Goal: Task Accomplishment & Management: Complete application form

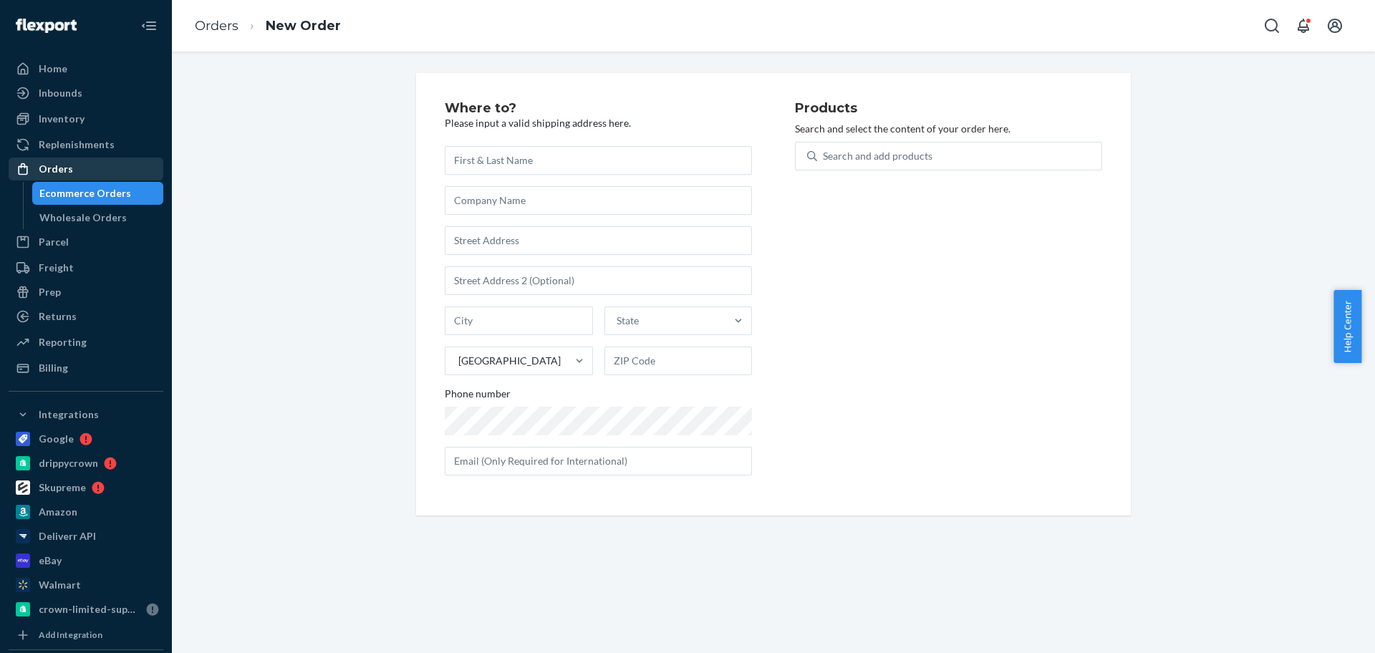
click at [110, 161] on div "Orders" at bounding box center [86, 169] width 152 height 20
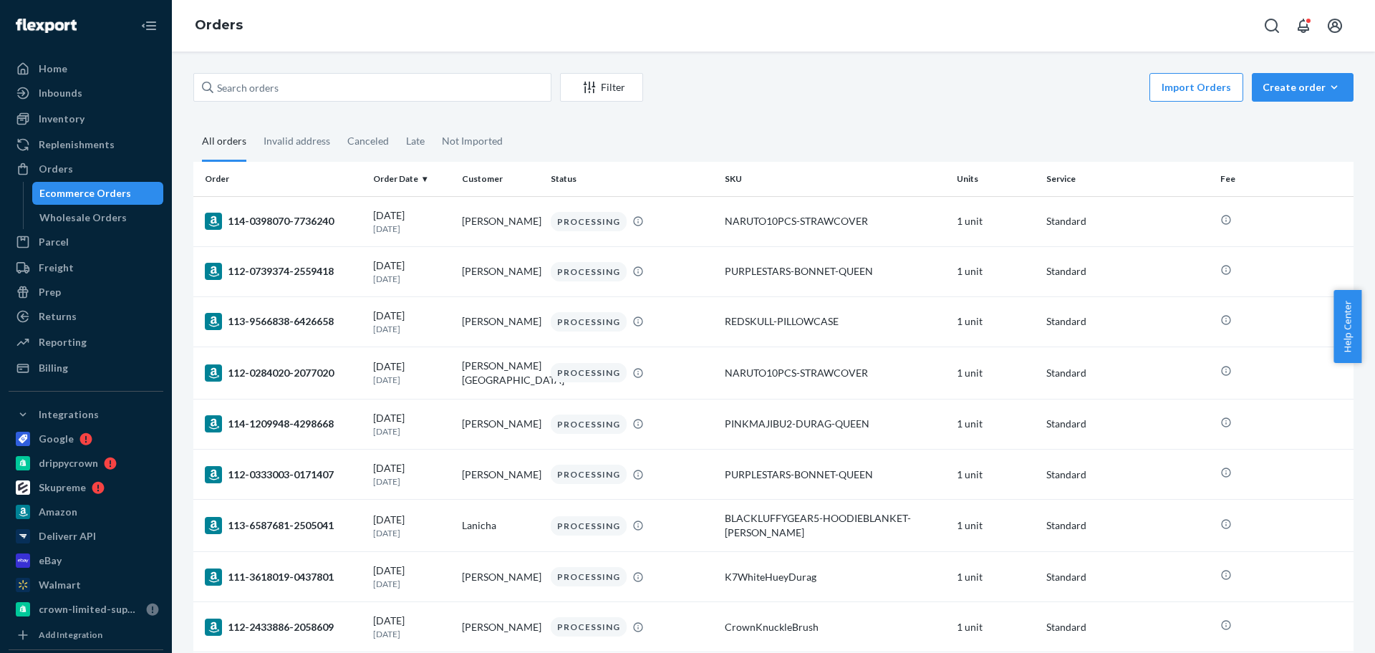
click at [1067, 98] on div "Import Orders Create order Ecommerce order Removal order" at bounding box center [1003, 89] width 702 height 32
click at [400, 85] on input "text" at bounding box center [372, 87] width 358 height 29
paste input "hi [PERSON_NAME] will start my tasks [DATE], thank you"
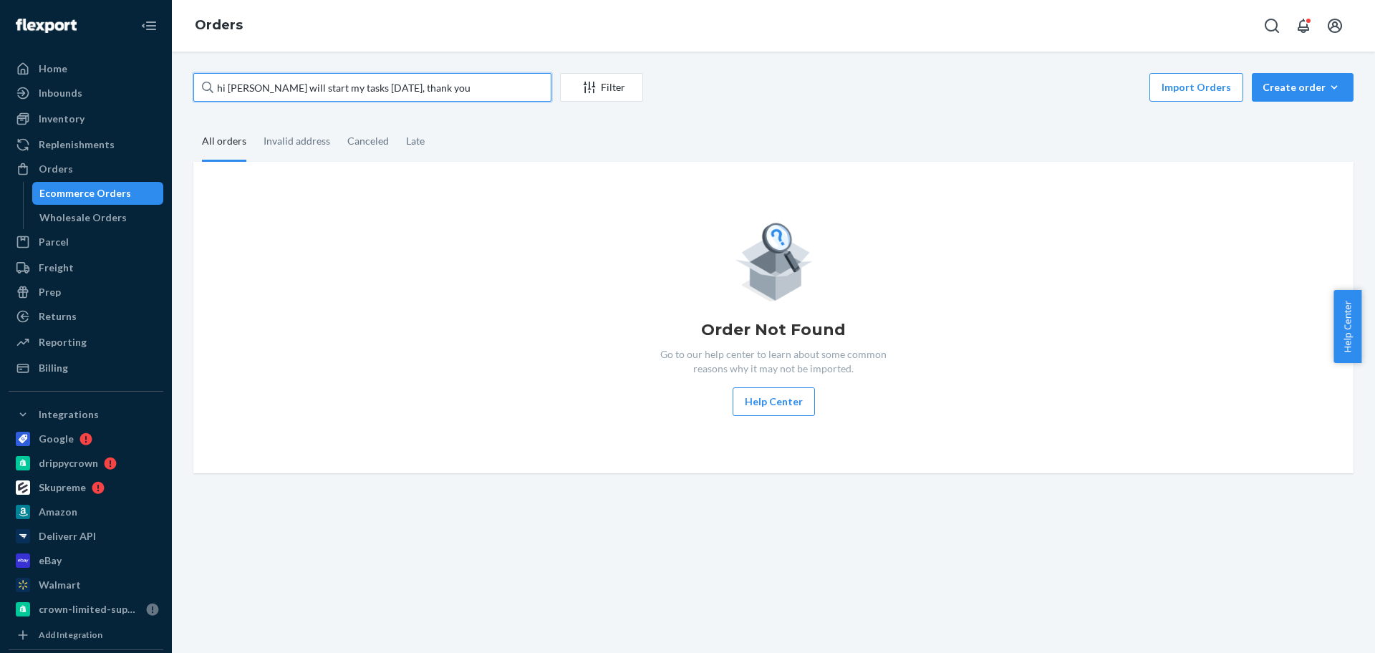
click at [435, 100] on input "hi [PERSON_NAME] will start my tasks [DATE], thank you" at bounding box center [372, 87] width 358 height 29
paste input "[PERSON_NAME]"
type input "[PERSON_NAME]"
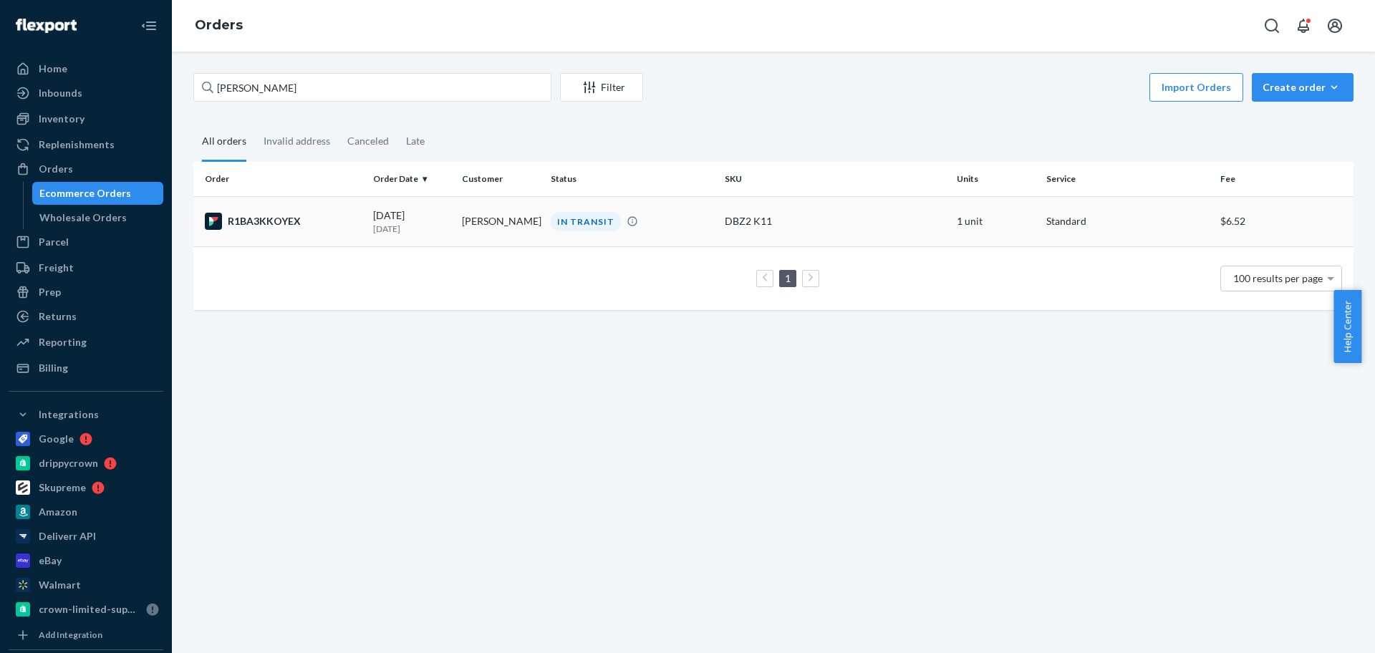
click at [469, 221] on td "[PERSON_NAME]" at bounding box center [500, 221] width 89 height 50
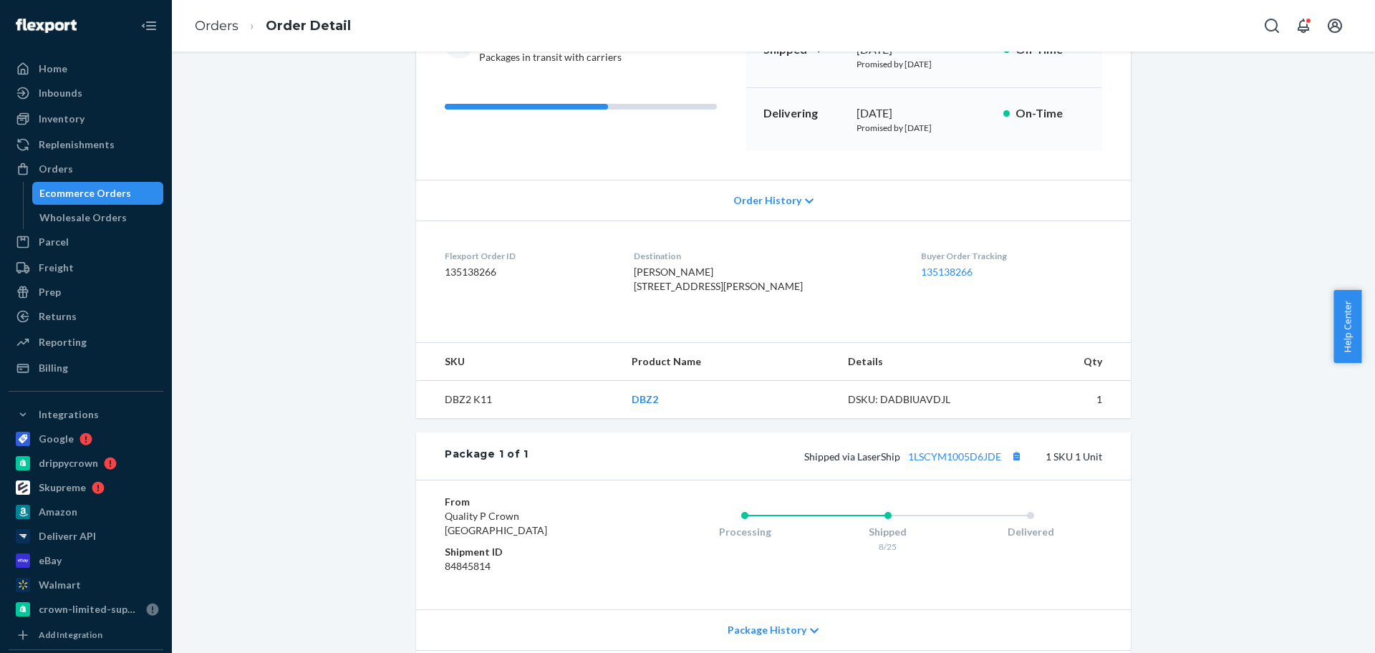
scroll to position [297, 0]
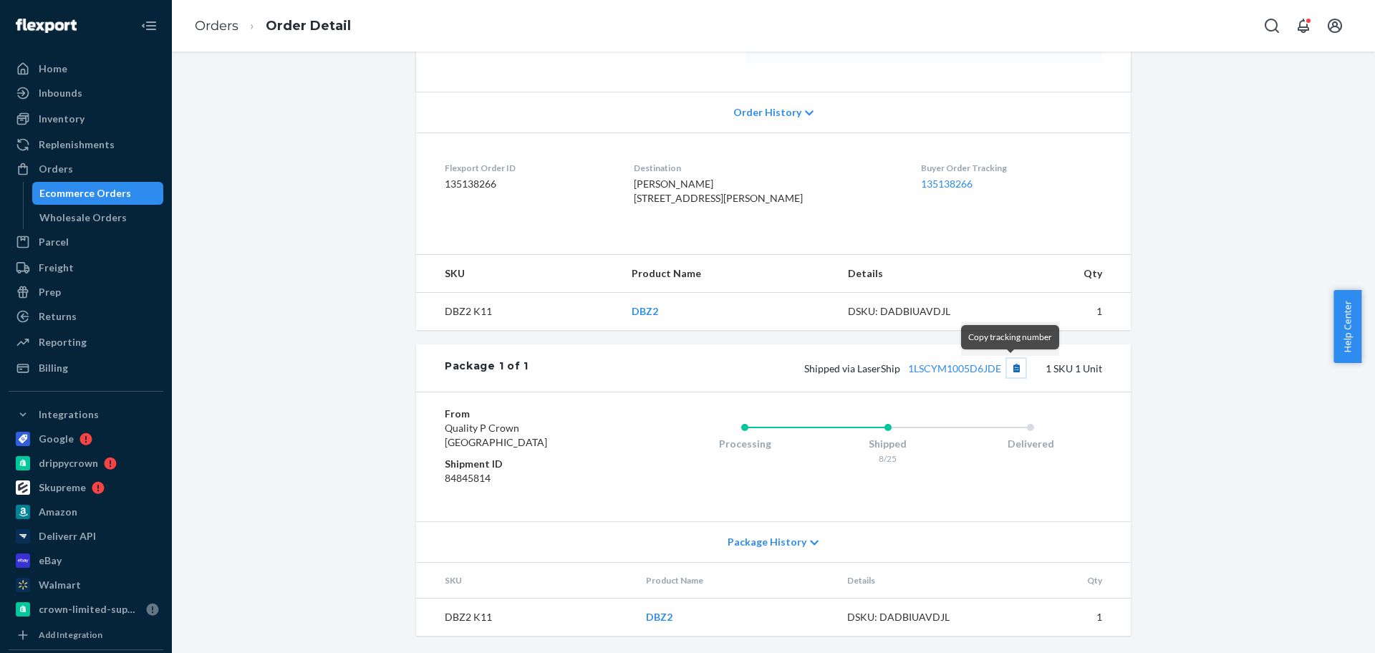
click at [1008, 367] on button "Copy tracking number" at bounding box center [1016, 368] width 19 height 19
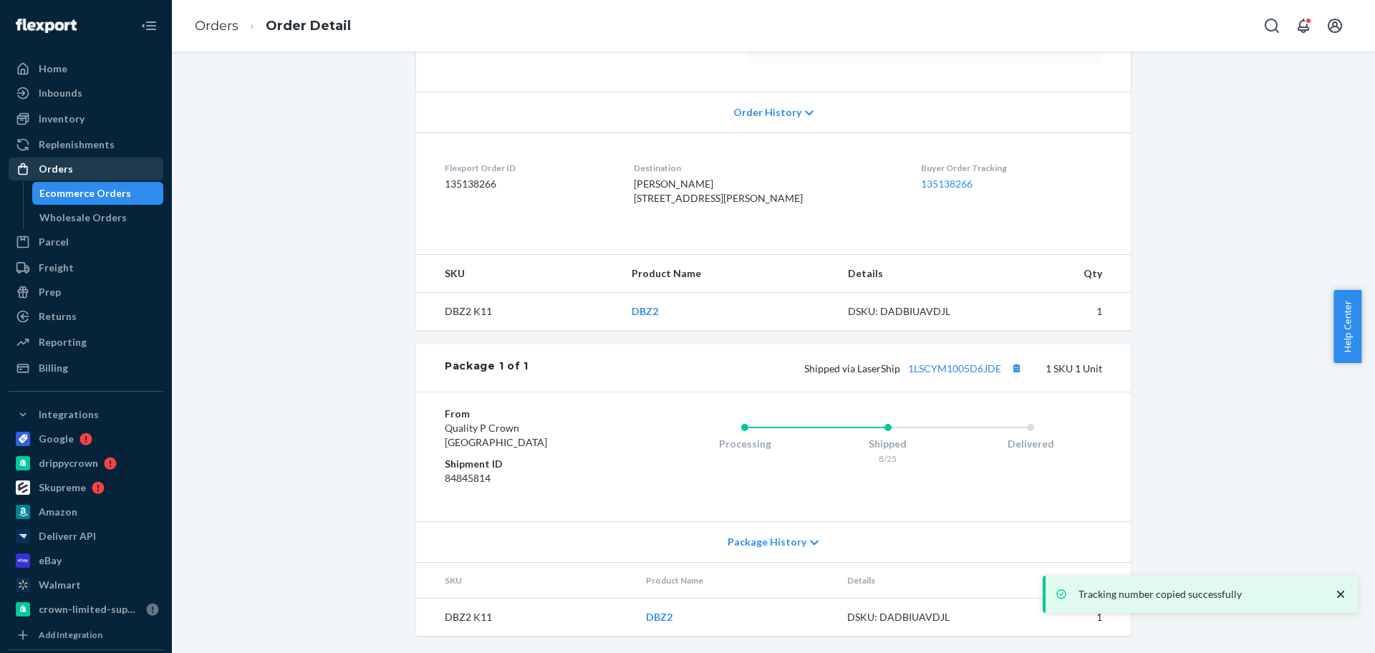
click at [87, 176] on div "Orders" at bounding box center [86, 169] width 152 height 20
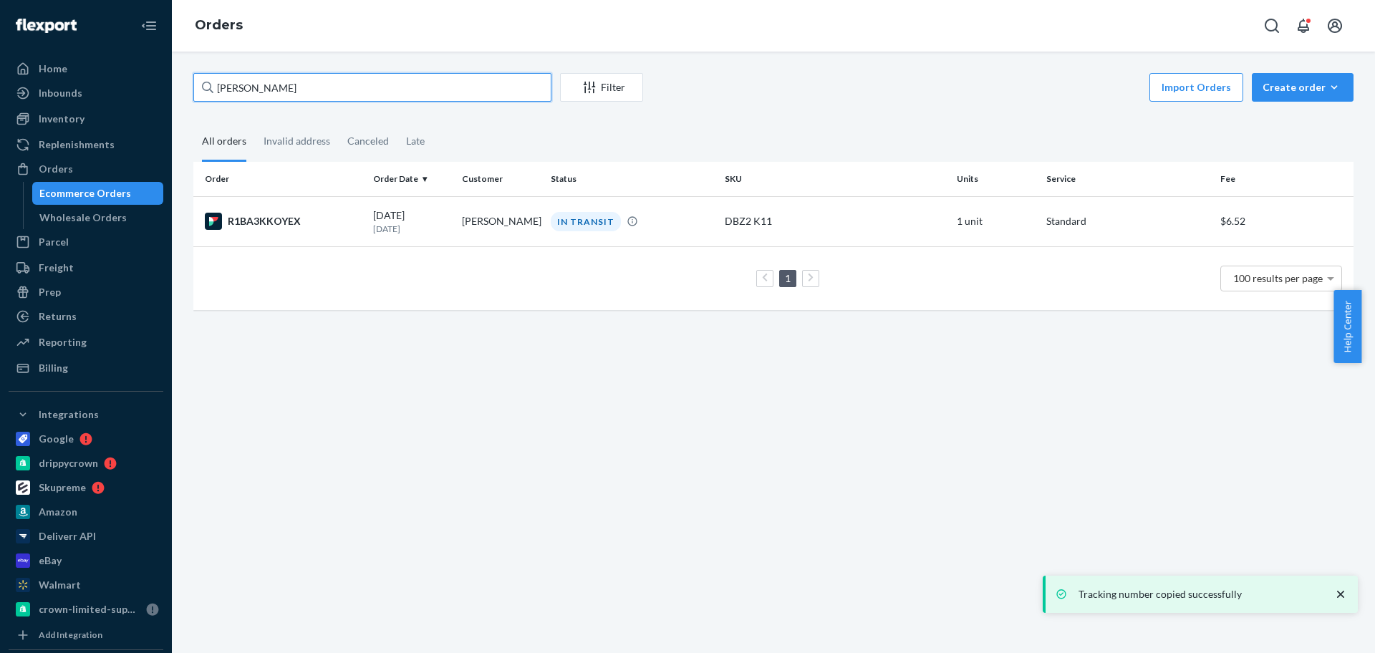
click at [308, 88] on input "[PERSON_NAME]" at bounding box center [372, 87] width 358 height 29
paste input "[PERSON_NAME]"
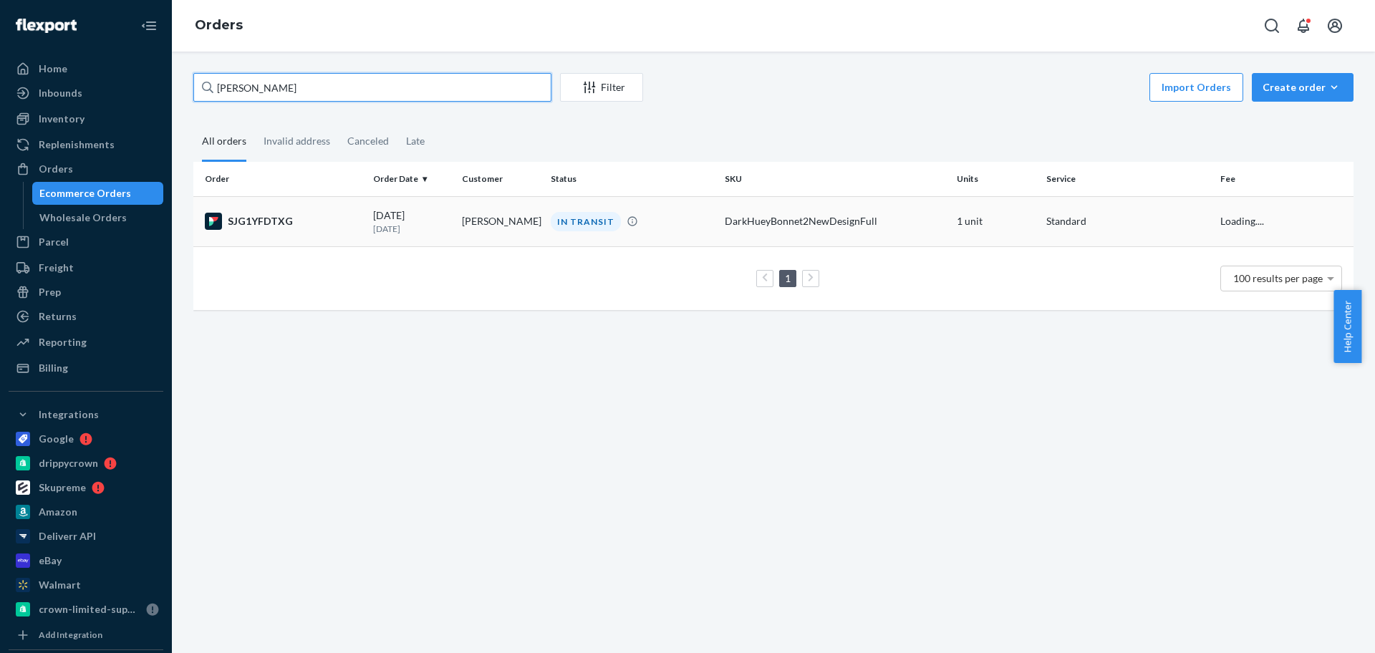
type input "[PERSON_NAME]"
click at [476, 213] on td "[PERSON_NAME]" at bounding box center [500, 221] width 89 height 50
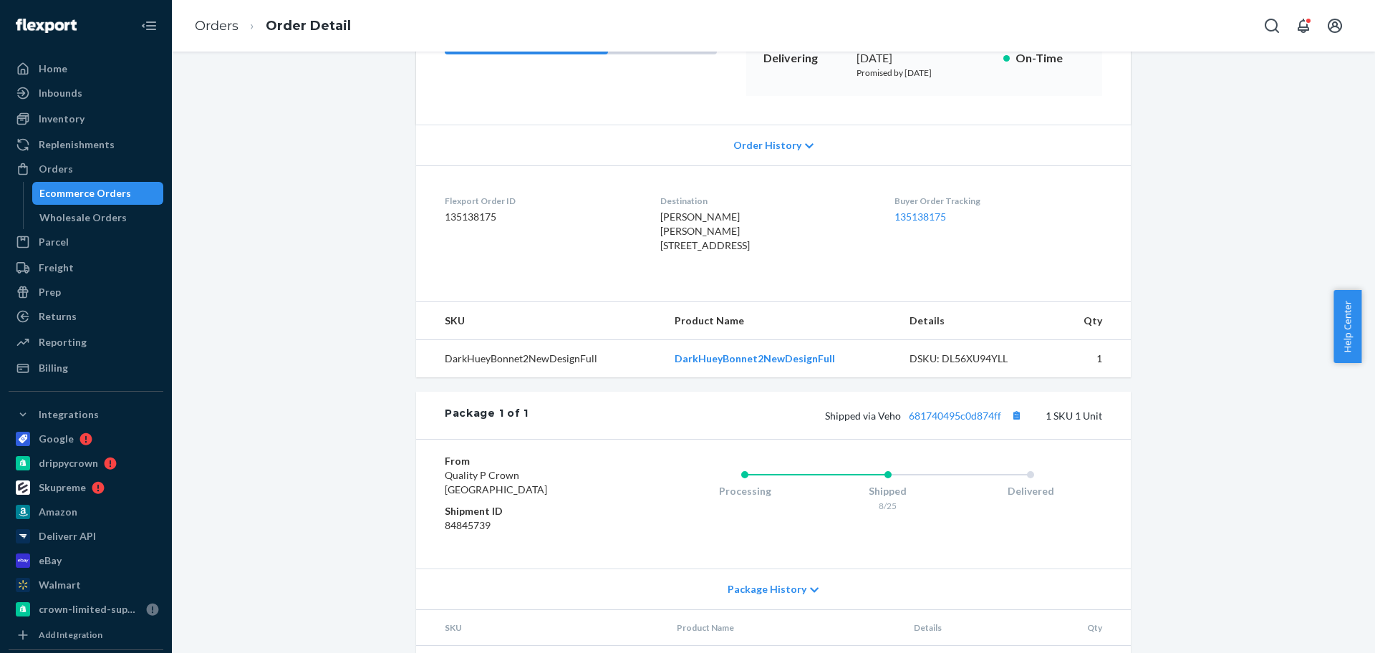
scroll to position [325, 0]
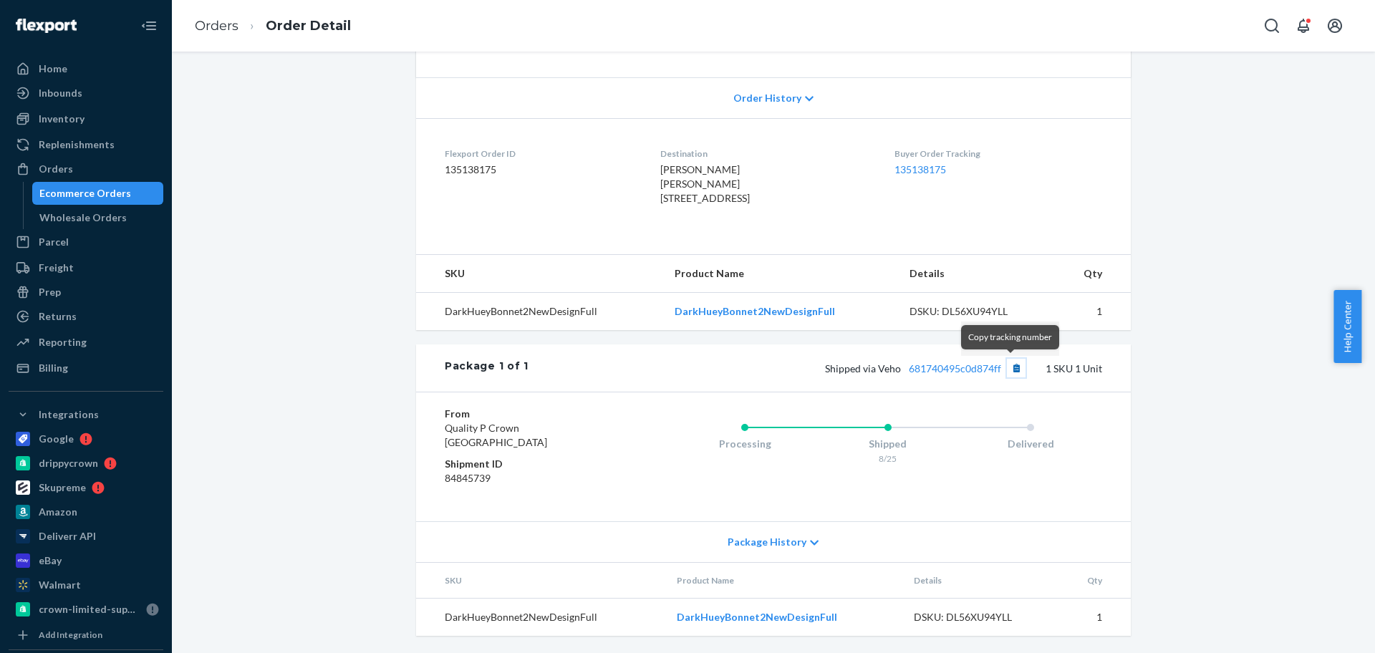
click at [1008, 371] on button "Copy tracking number" at bounding box center [1016, 368] width 19 height 19
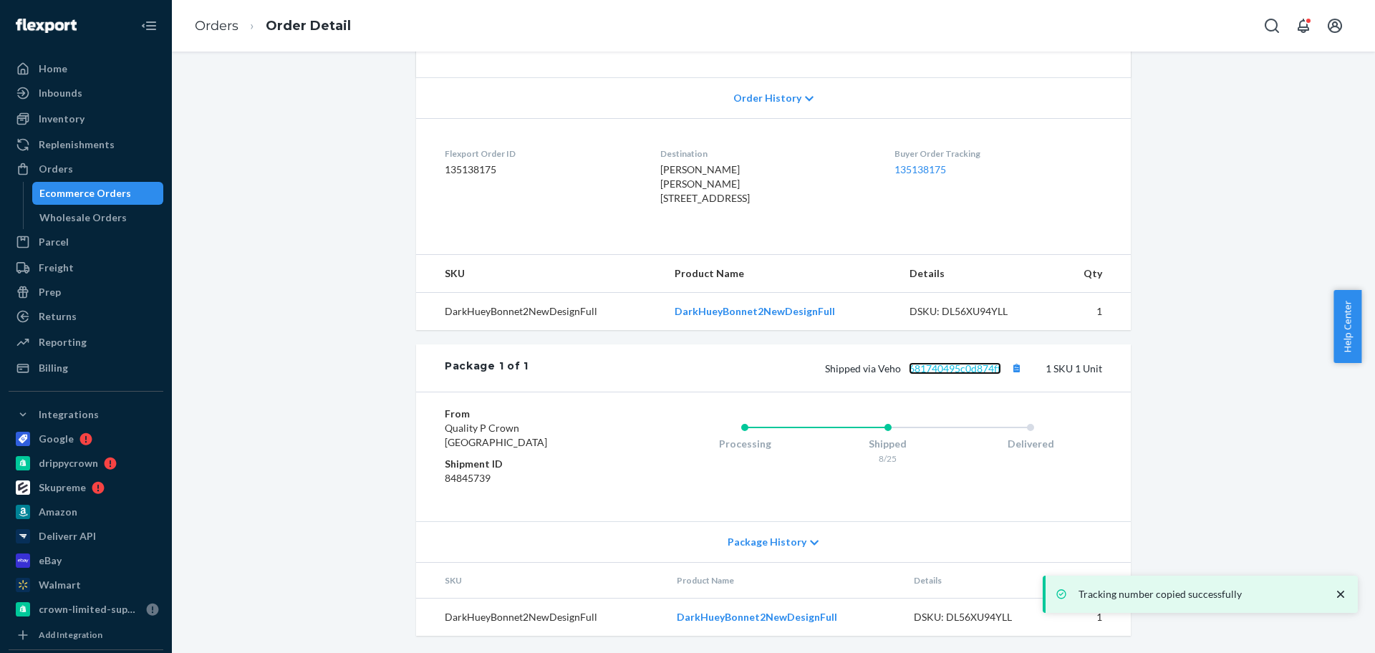
click at [954, 368] on link "681740495c0d874ff" at bounding box center [955, 368] width 92 height 12
drag, startPoint x: 99, startPoint y: 178, endPoint x: 106, endPoint y: 176, distance: 7.3
click at [99, 178] on div "Orders" at bounding box center [86, 169] width 152 height 20
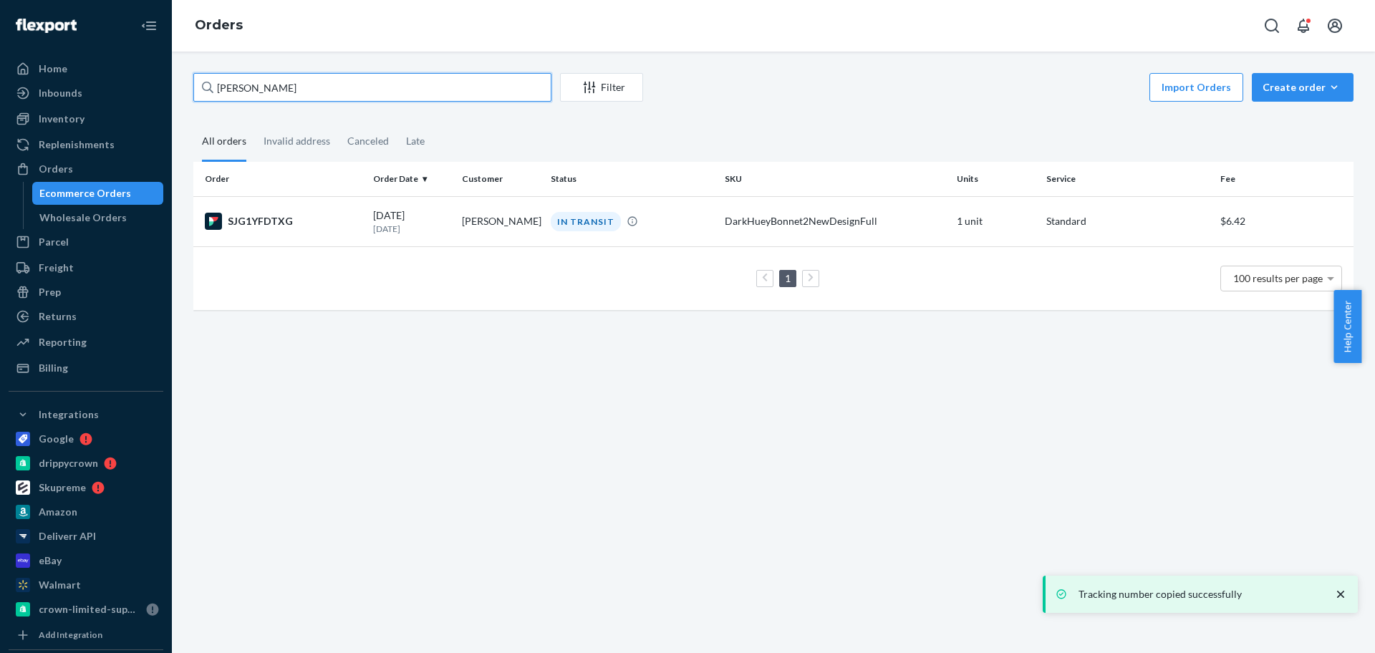
click at [443, 90] on input "[PERSON_NAME]" at bounding box center [372, 87] width 358 height 29
paste input "[PERSON_NAME]"
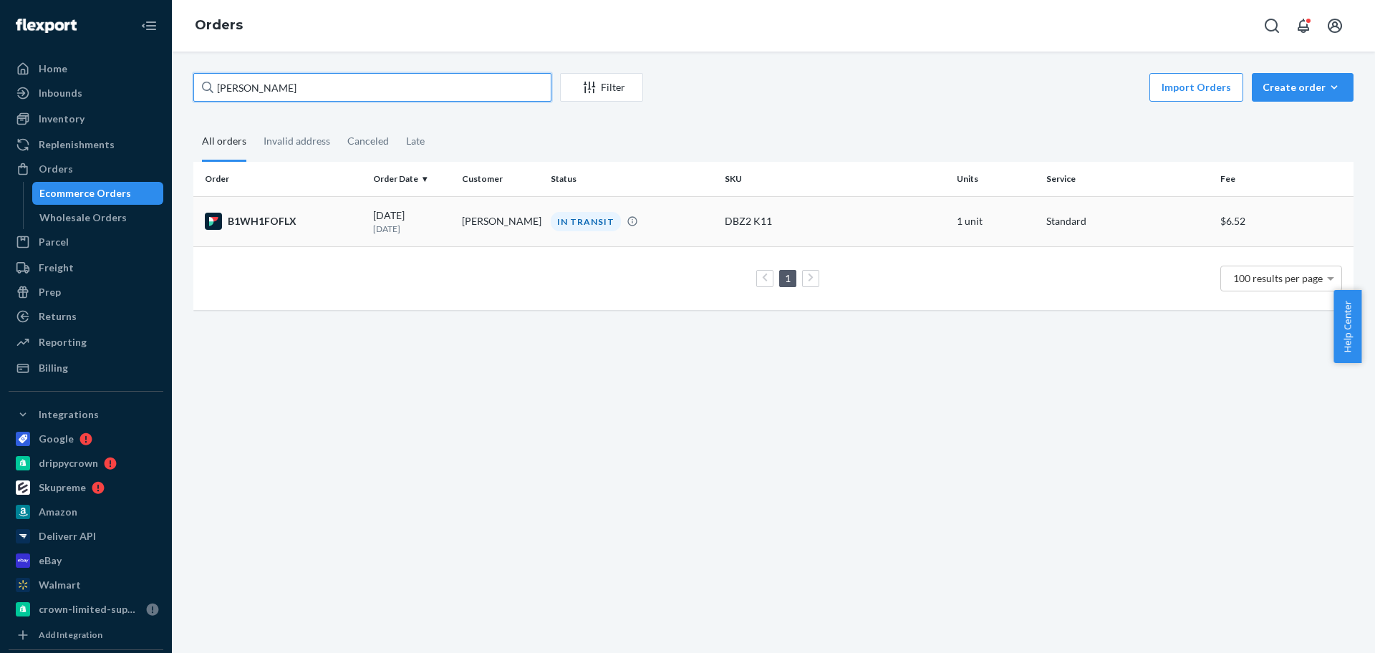
type input "[PERSON_NAME]"
click at [468, 213] on td "[PERSON_NAME]" at bounding box center [500, 221] width 89 height 50
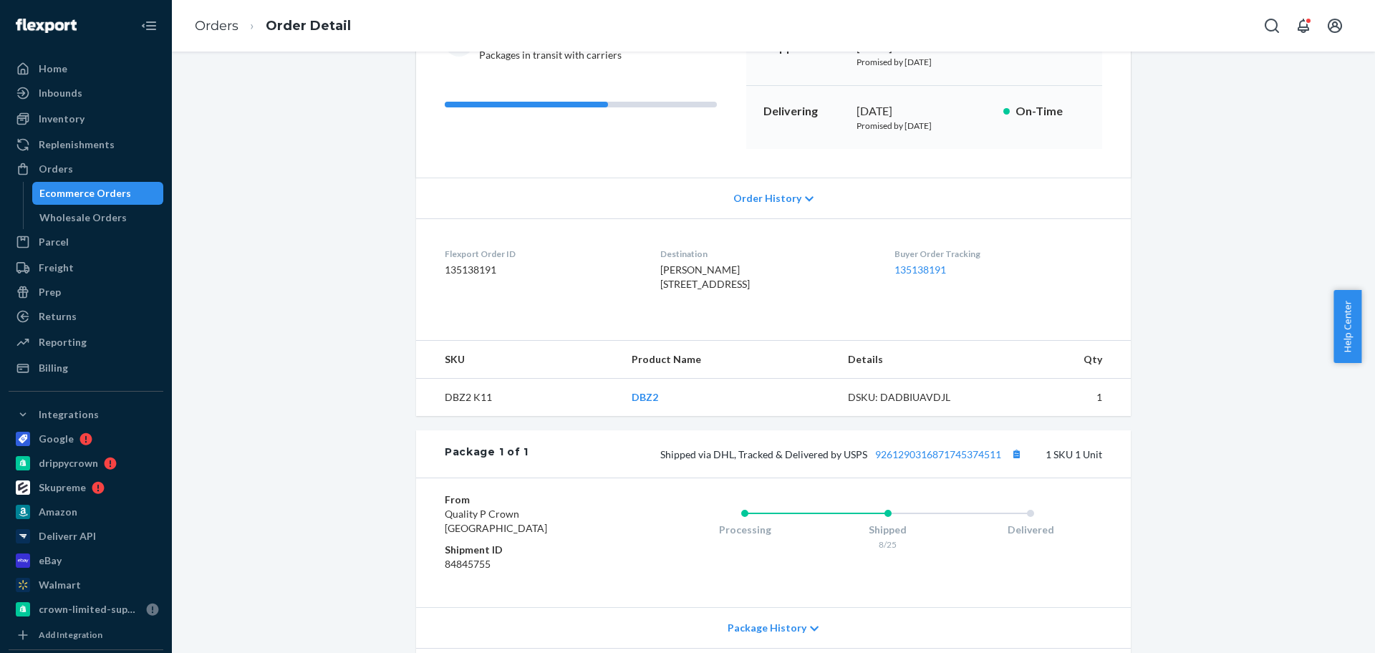
scroll to position [297, 0]
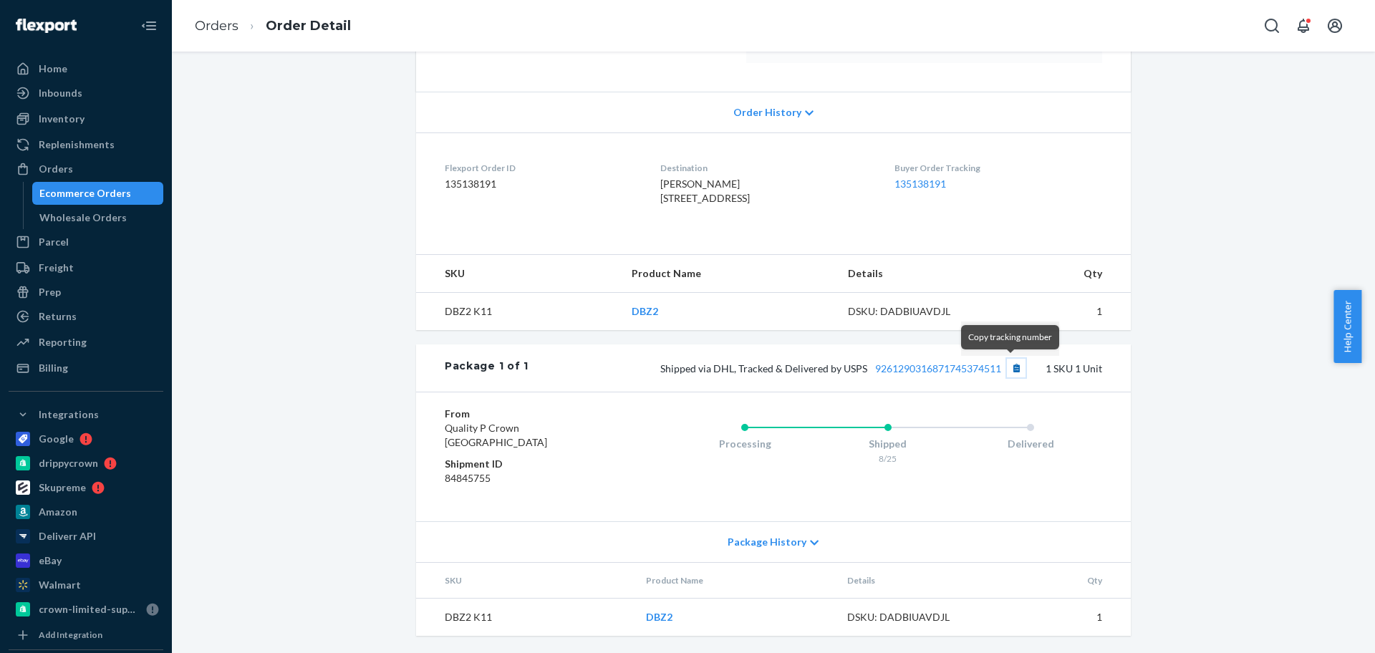
click at [1014, 375] on button "Copy tracking number" at bounding box center [1016, 368] width 19 height 19
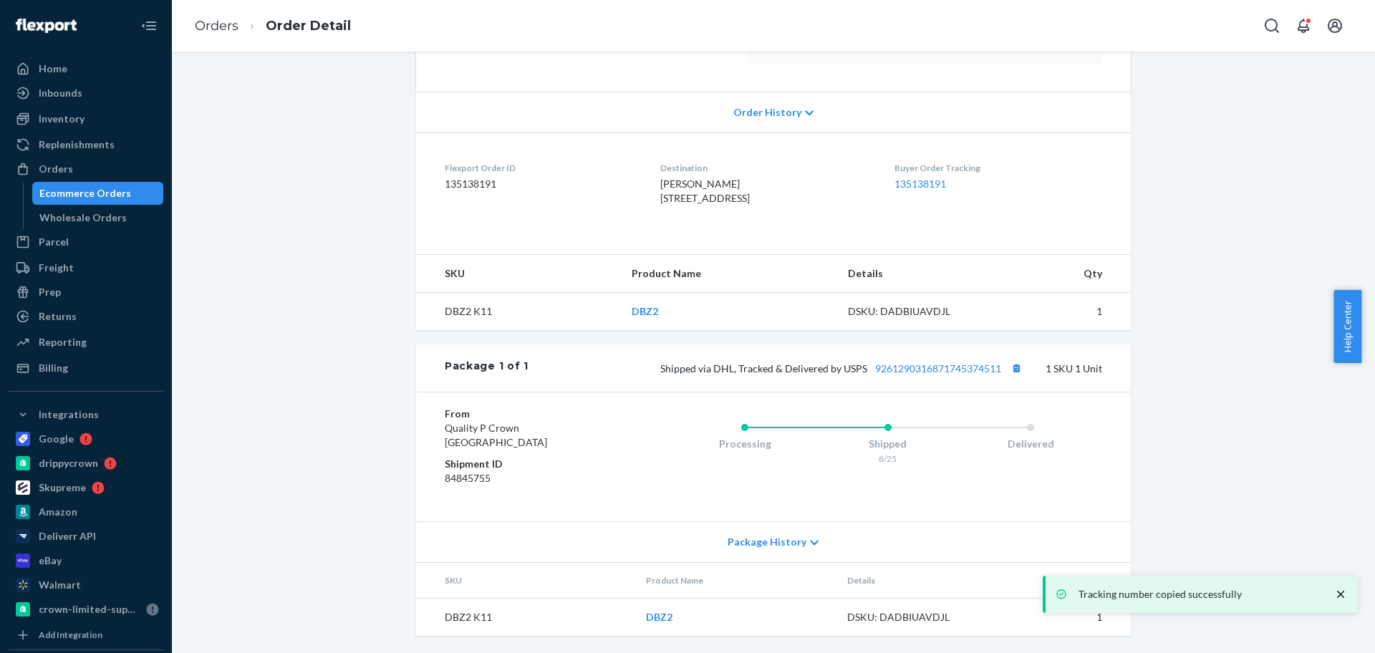
click at [90, 165] on div "Orders" at bounding box center [86, 169] width 152 height 20
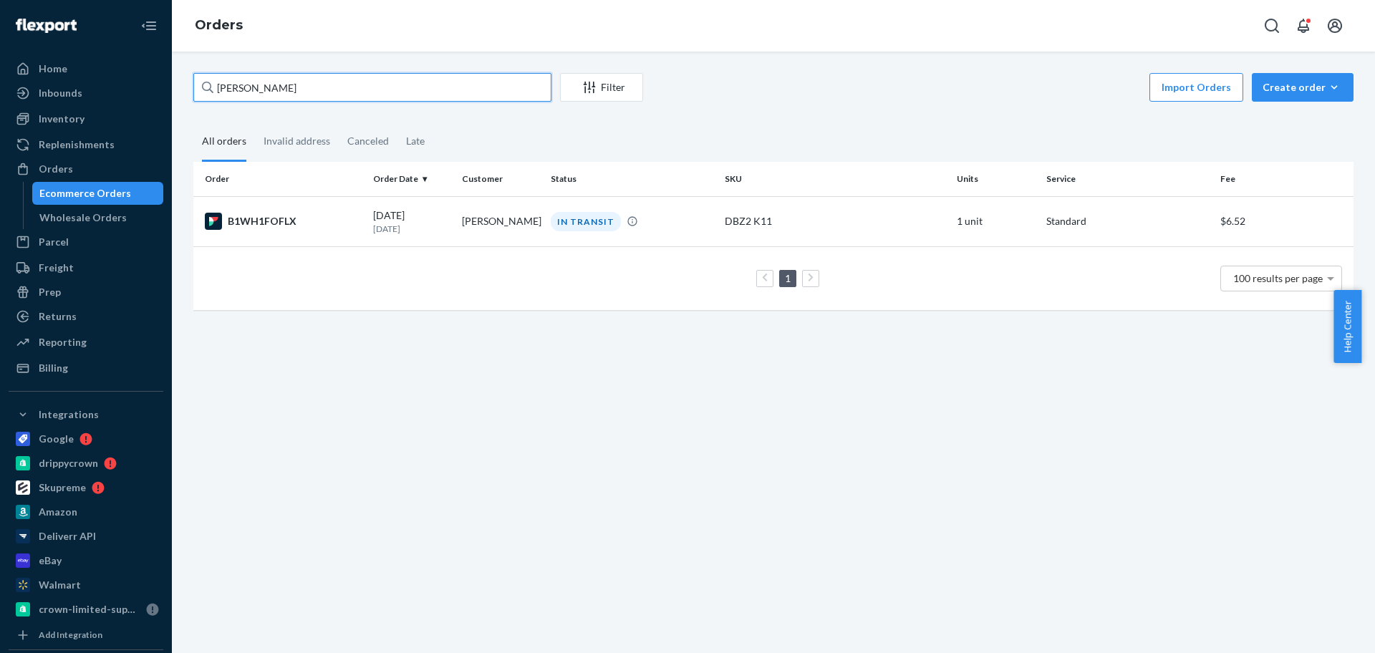
click at [279, 85] on input "[PERSON_NAME]" at bounding box center [372, 87] width 358 height 29
paste input "Lexie Head"
type input "Lexie Head"
click at [512, 226] on td "Lexie Head" at bounding box center [500, 221] width 89 height 50
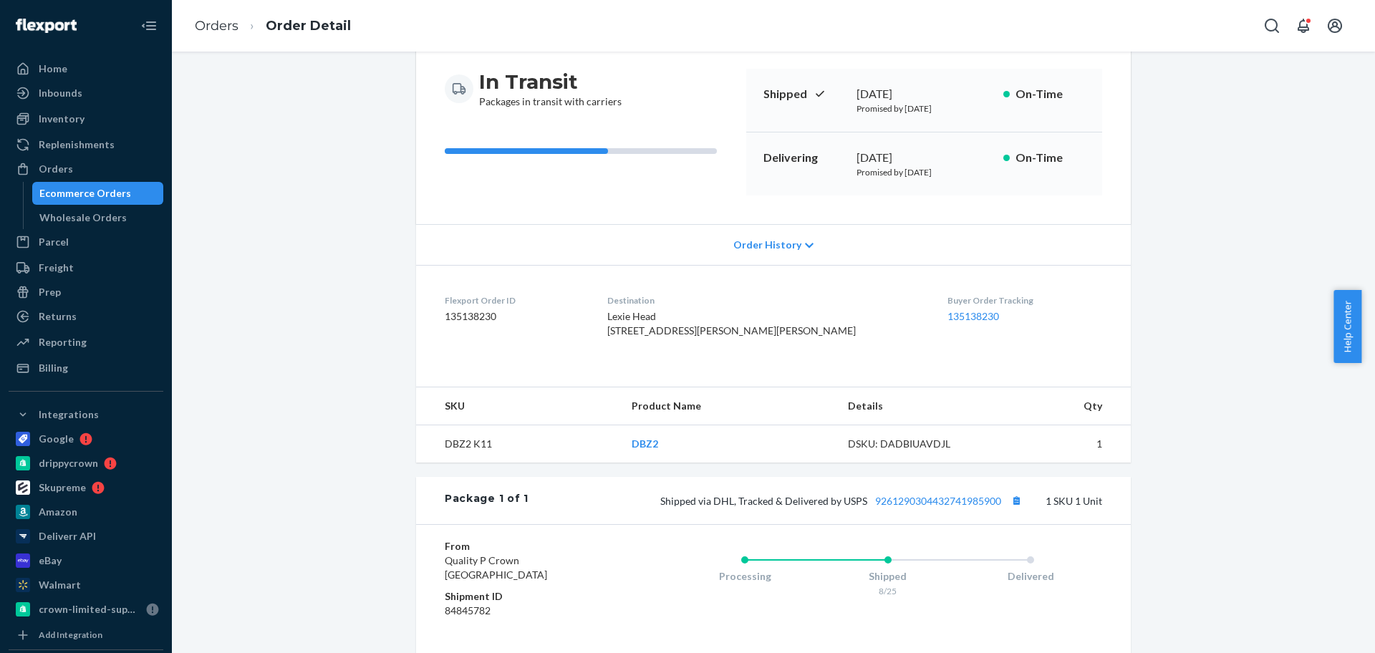
scroll to position [297, 0]
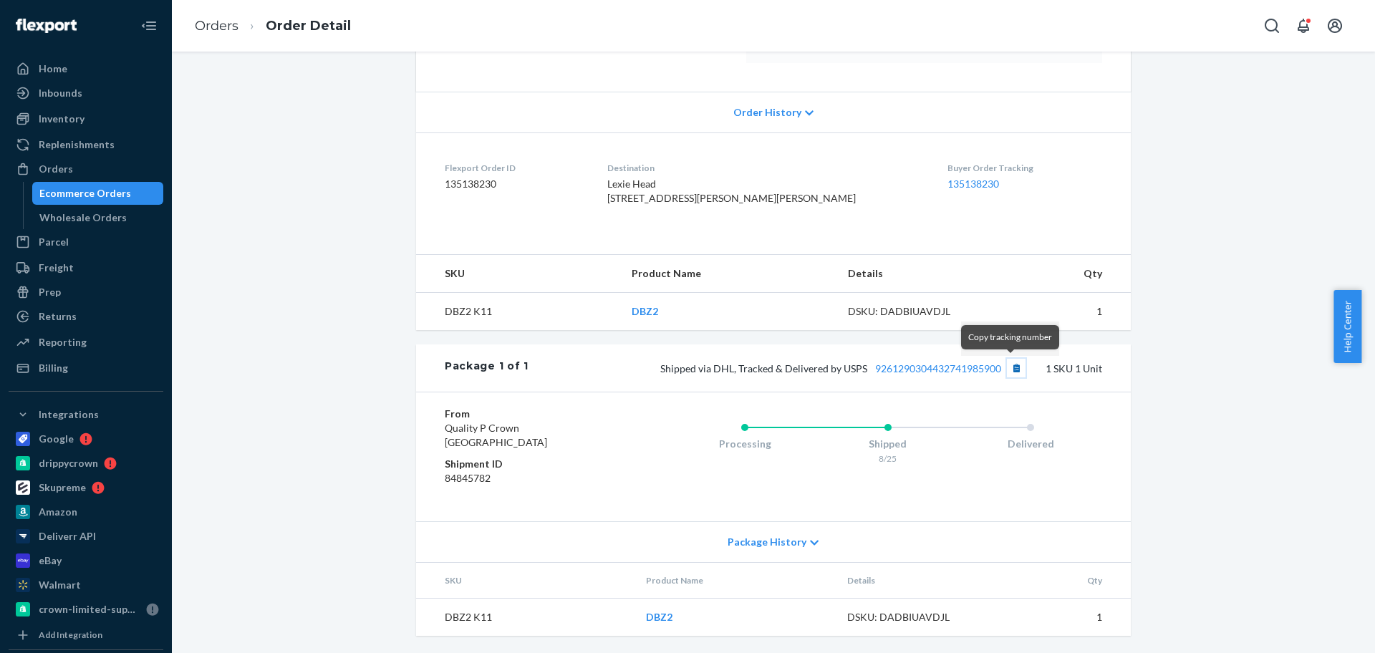
click at [1013, 365] on button "Copy tracking number" at bounding box center [1016, 368] width 19 height 19
click at [107, 167] on div "Orders" at bounding box center [86, 169] width 152 height 20
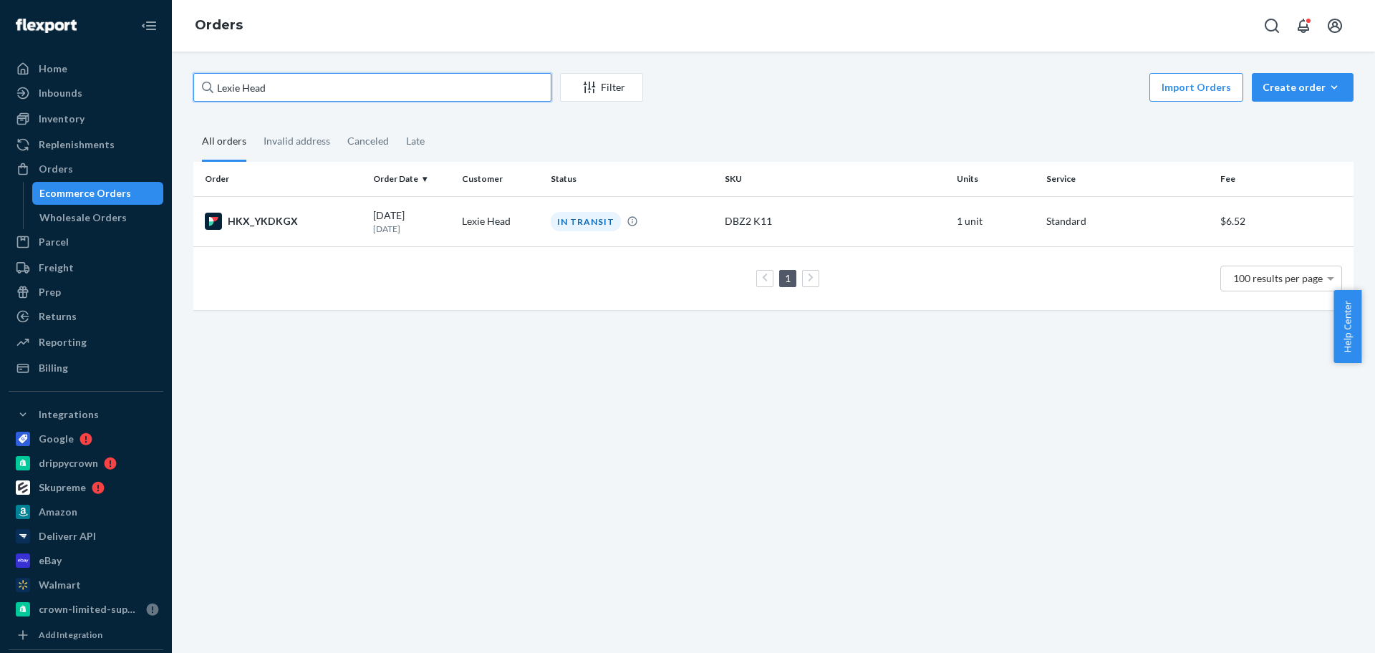
click at [397, 90] on input "Lexie Head" at bounding box center [372, 87] width 358 height 29
paste input "[PERSON_NAME]"
type input "[PERSON_NAME]"
click at [452, 230] on td "[DATE] [DATE]" at bounding box center [412, 221] width 89 height 50
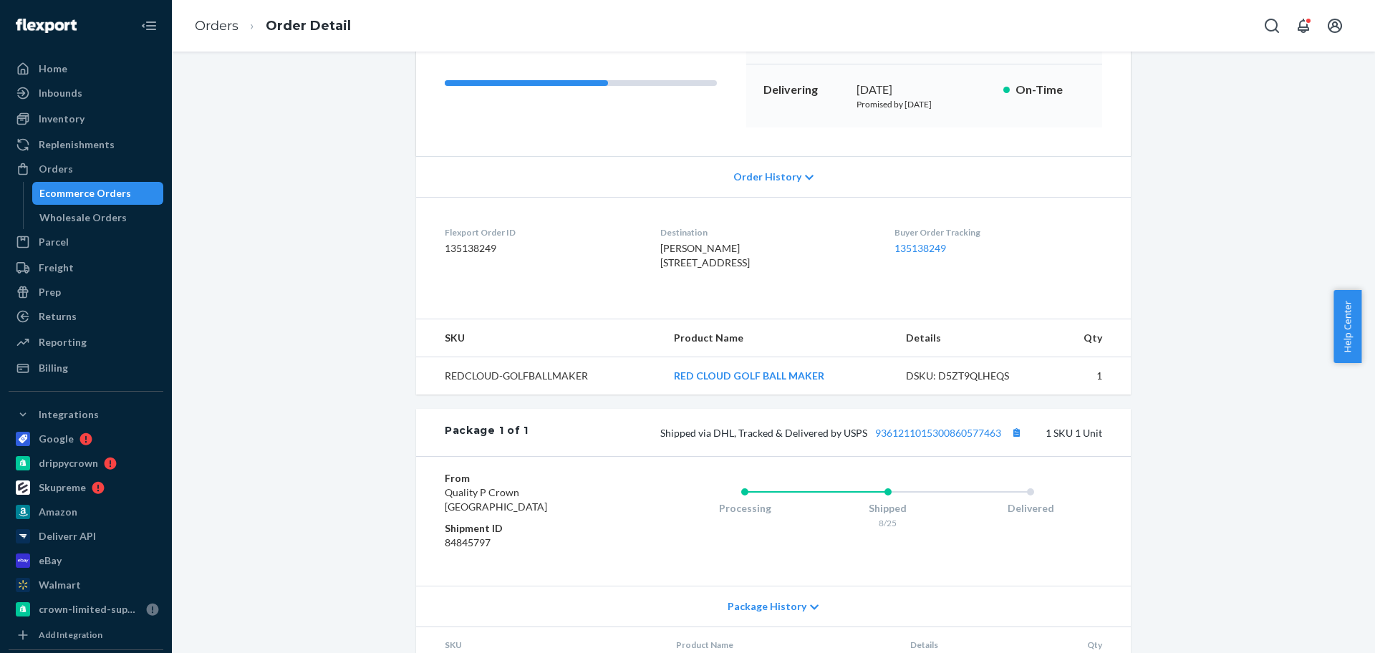
scroll to position [297, 0]
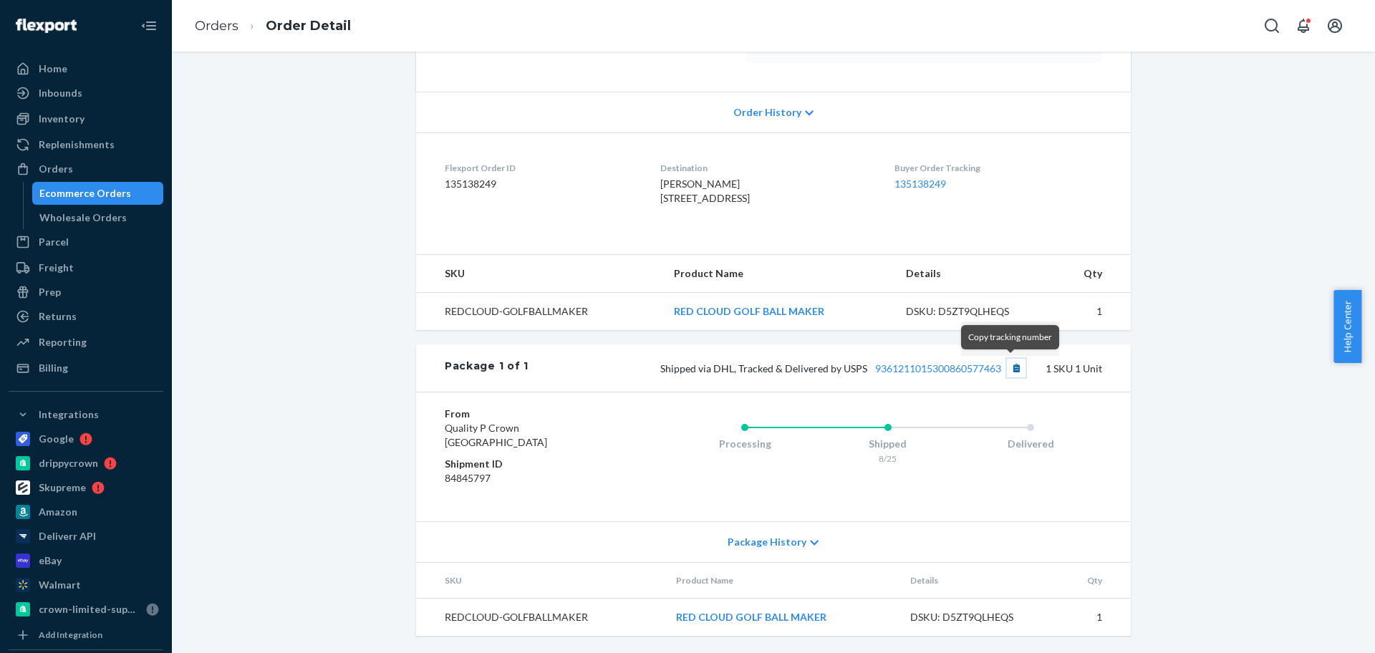
click at [1012, 368] on button "Copy tracking number" at bounding box center [1016, 368] width 19 height 19
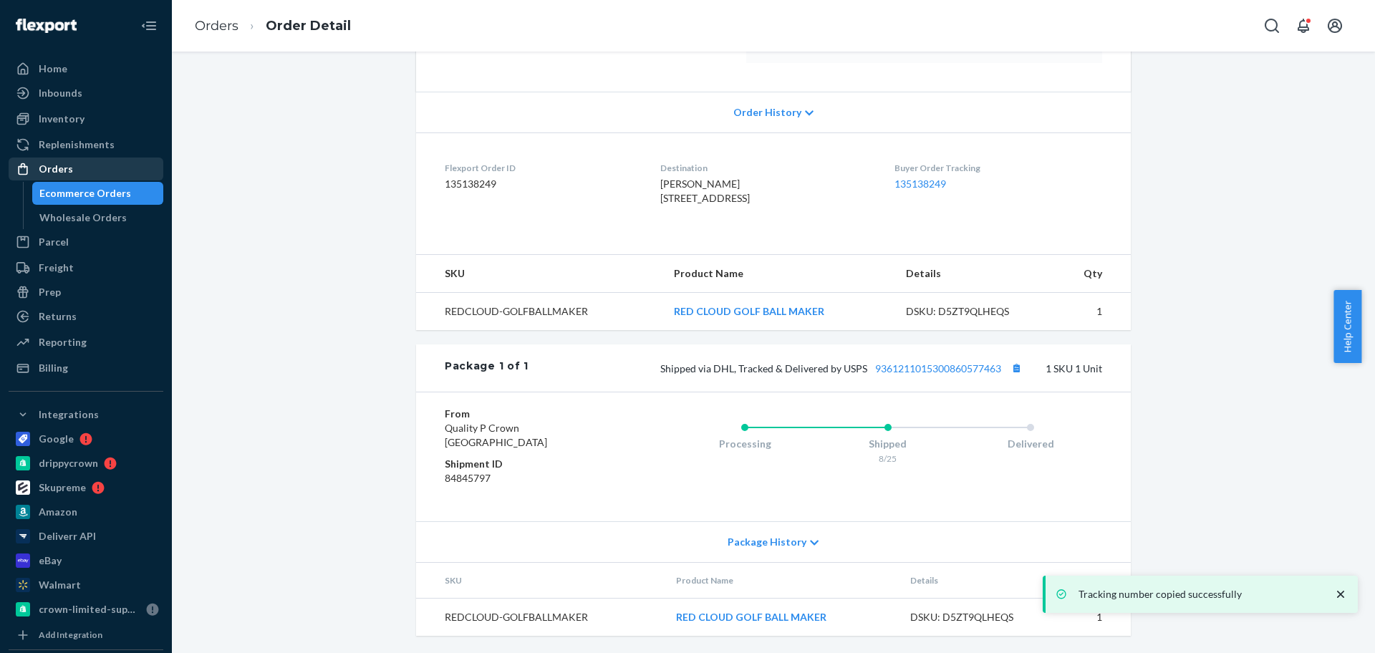
click at [77, 168] on div "Orders" at bounding box center [86, 169] width 152 height 20
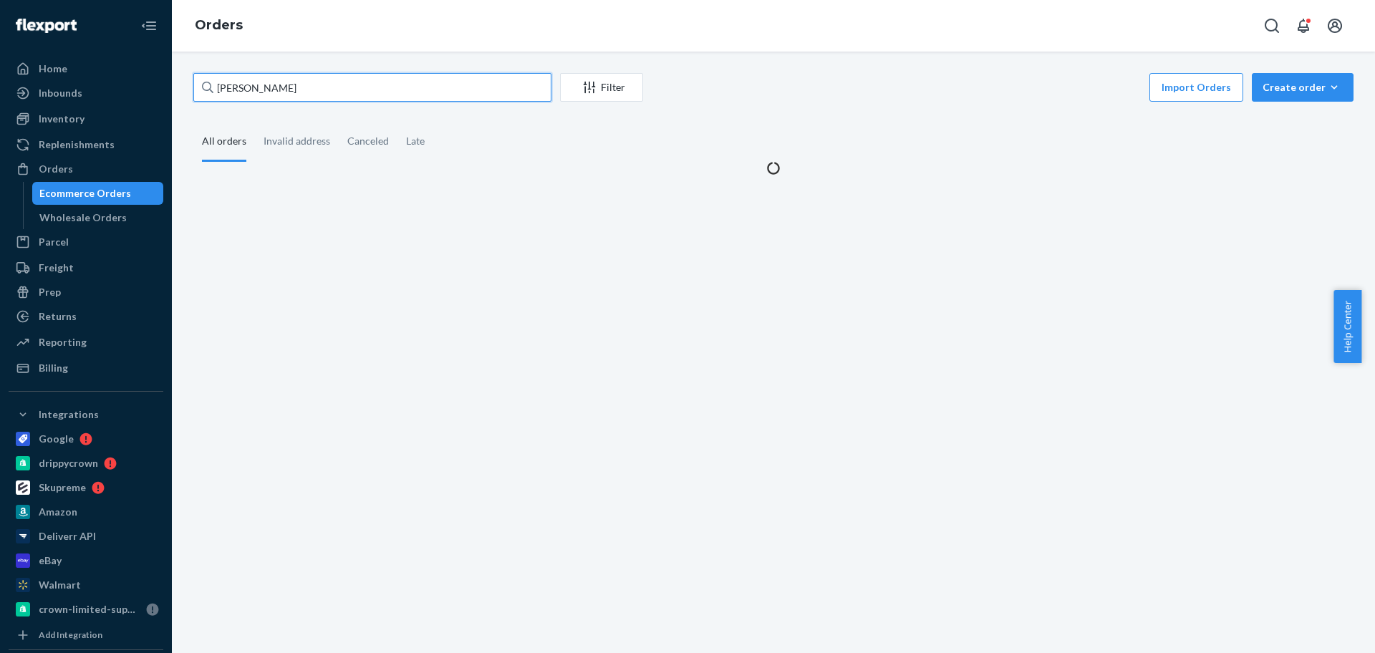
click at [332, 90] on input "[PERSON_NAME]" at bounding box center [372, 87] width 358 height 29
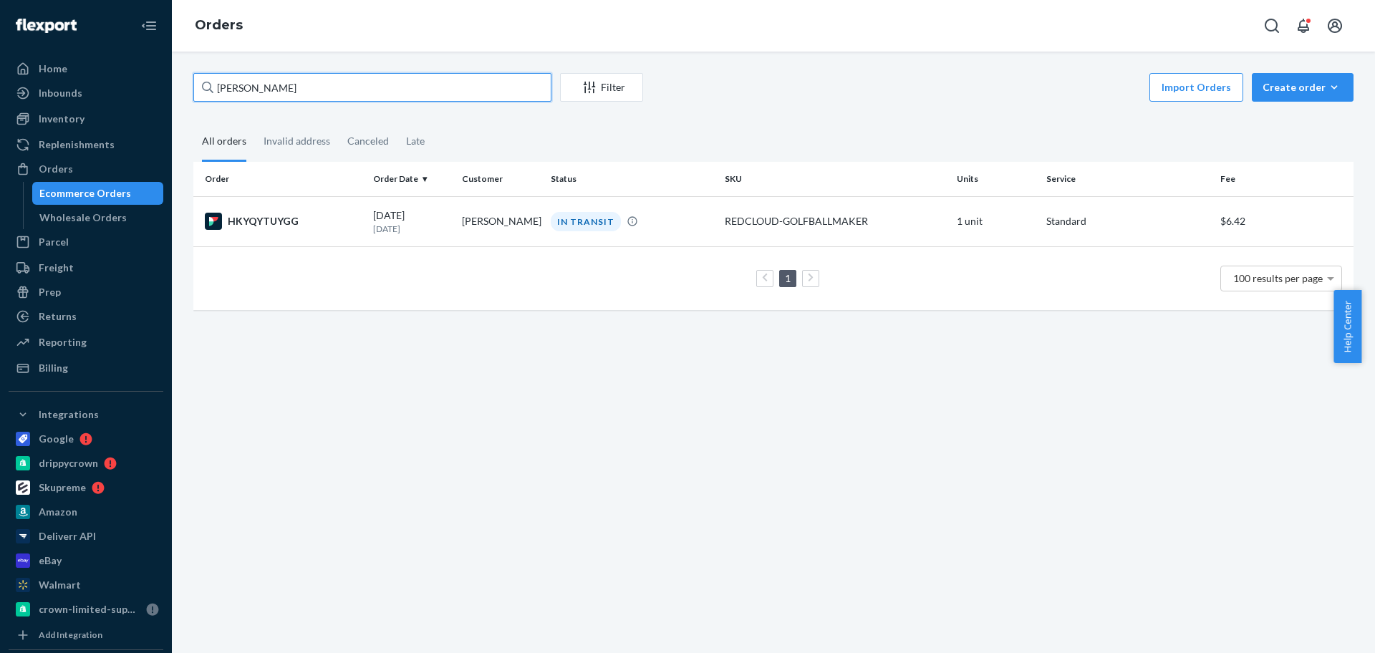
paste input "[PERSON_NAME]"
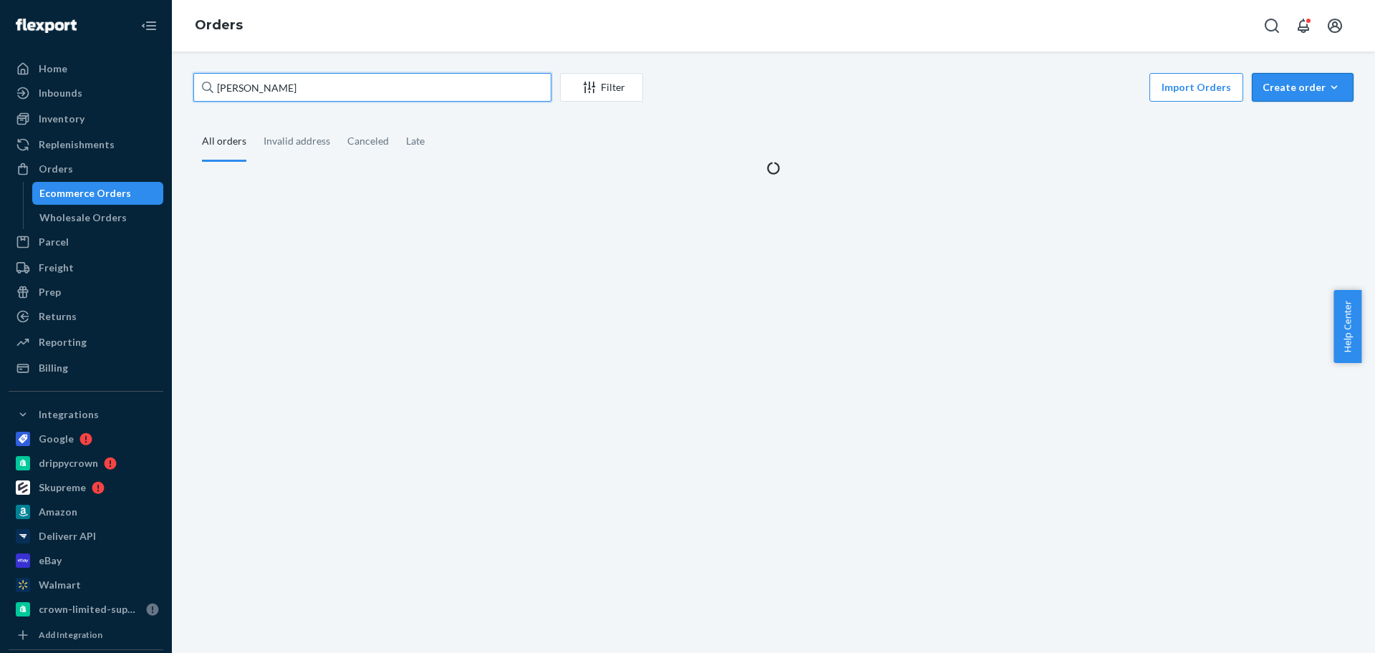
type input "[PERSON_NAME]"
click at [1274, 80] on div "Create order" at bounding box center [1303, 87] width 80 height 14
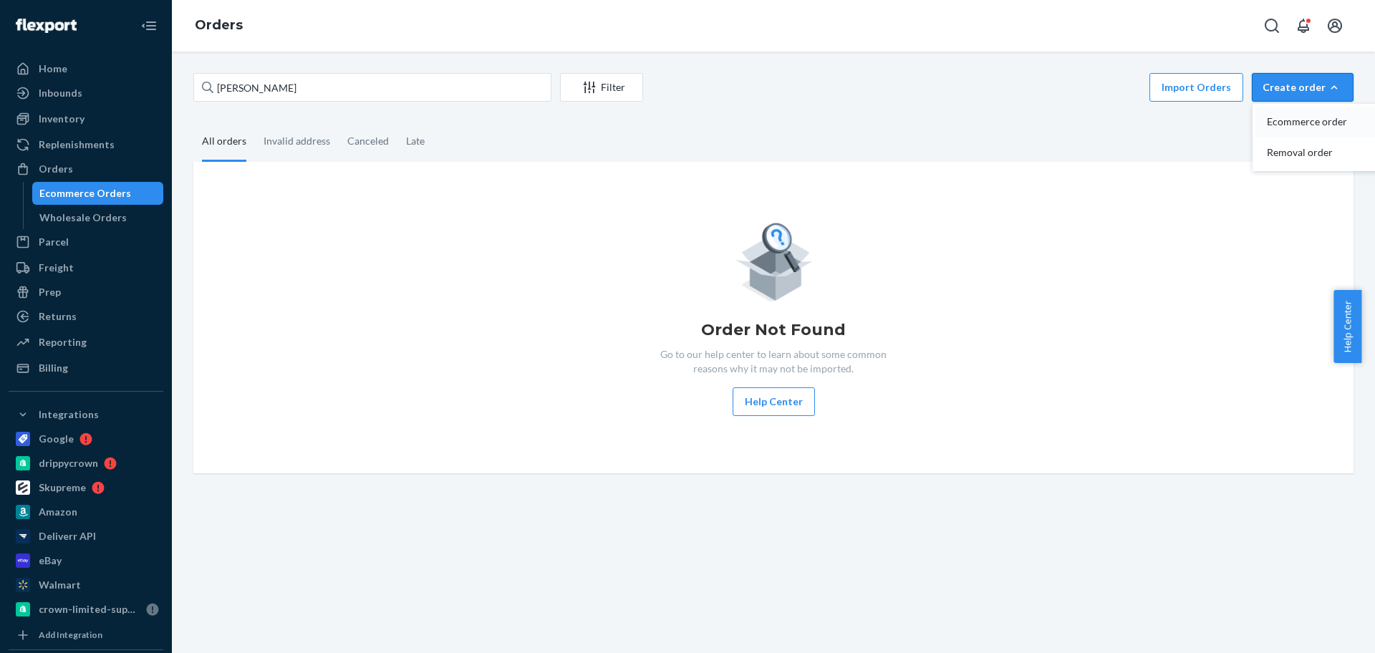
click at [1284, 112] on button "Ecommerce order" at bounding box center [1325, 122] width 138 height 31
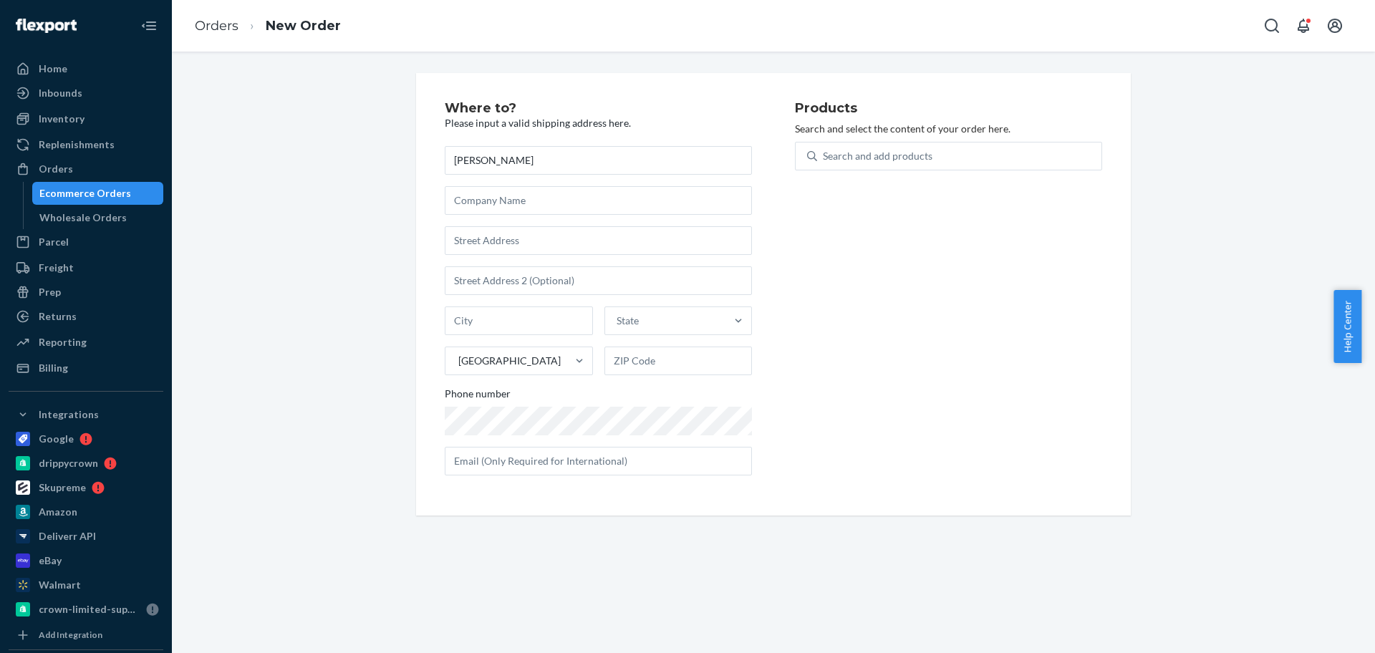
type input "[PERSON_NAME]"
click at [544, 250] on input "text" at bounding box center [598, 240] width 307 height 29
paste input "[STREET_ADDRESS]"
type input "[STREET_ADDRESS]"
drag, startPoint x: 565, startPoint y: 312, endPoint x: 575, endPoint y: 314, distance: 11.0
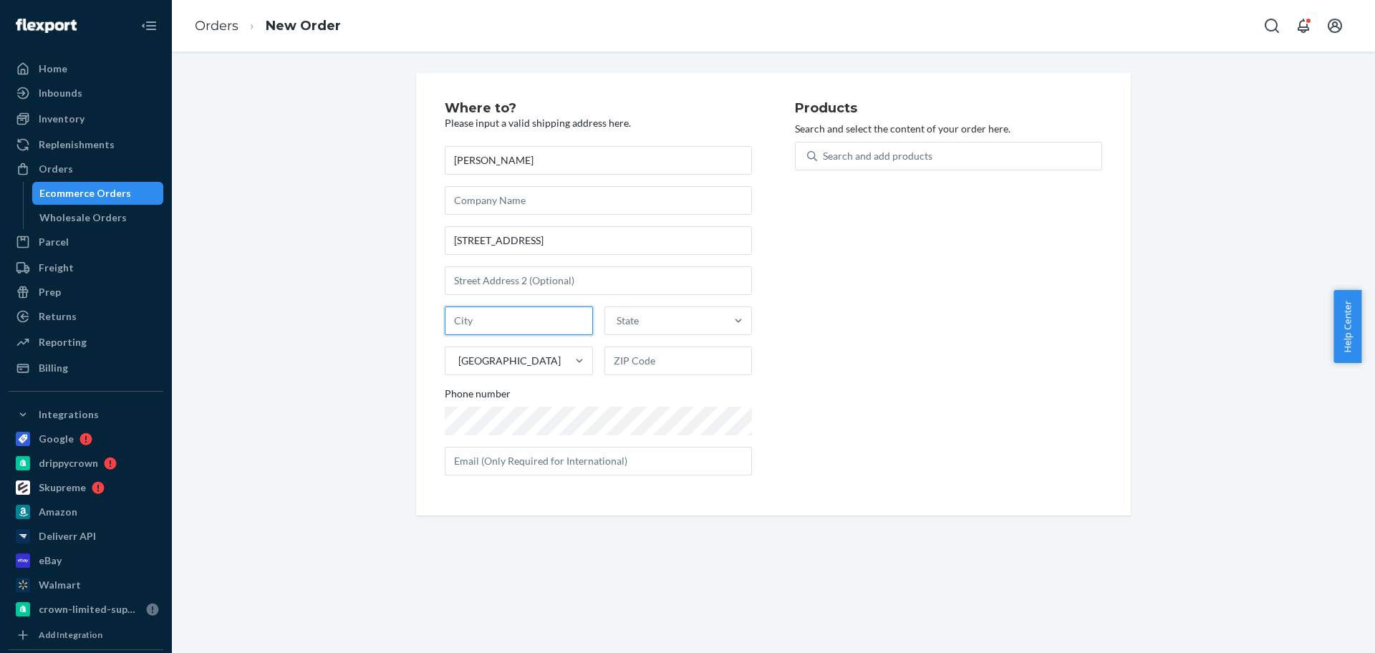
click at [565, 312] on input "text" at bounding box center [519, 321] width 148 height 29
paste input "[GEOGRAPHIC_DATA]"
type input "[GEOGRAPHIC_DATA]"
click at [640, 322] on div "State" at bounding box center [665, 321] width 121 height 29
click at [618, 322] on input "State" at bounding box center [617, 321] width 1 height 14
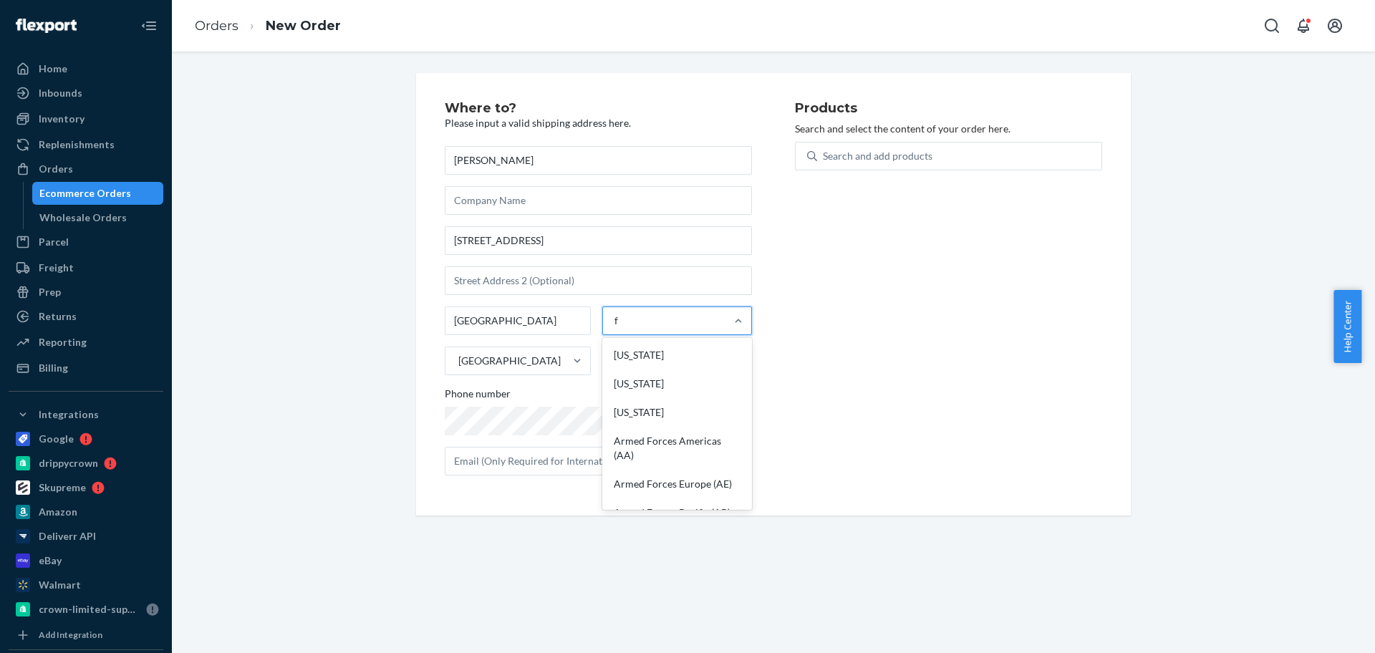
type input "fl"
drag, startPoint x: 654, startPoint y: 355, endPoint x: 509, endPoint y: 39, distance: 347.1
click at [654, 354] on div "[US_STATE]" at bounding box center [677, 355] width 145 height 29
click at [621, 328] on input "fl" at bounding box center [617, 321] width 7 height 14
drag, startPoint x: 661, startPoint y: 358, endPoint x: 484, endPoint y: 2, distance: 397.6
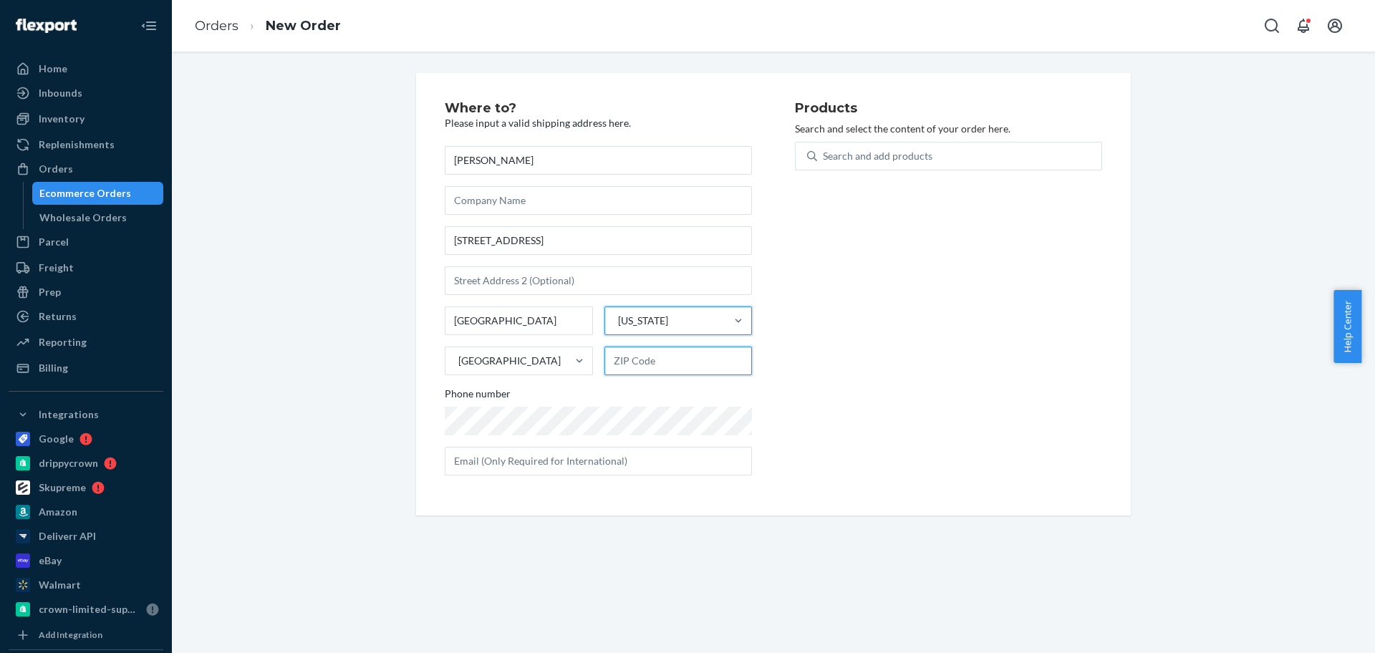
click at [661, 358] on input "text" at bounding box center [679, 361] width 148 height 29
paste input "33032"
type input "33032"
click at [941, 163] on div "Search and add products" at bounding box center [959, 156] width 284 height 26
click at [825, 163] on input "0 results available. Use Up and Down to choose options, press Enter to select t…" at bounding box center [823, 156] width 1 height 14
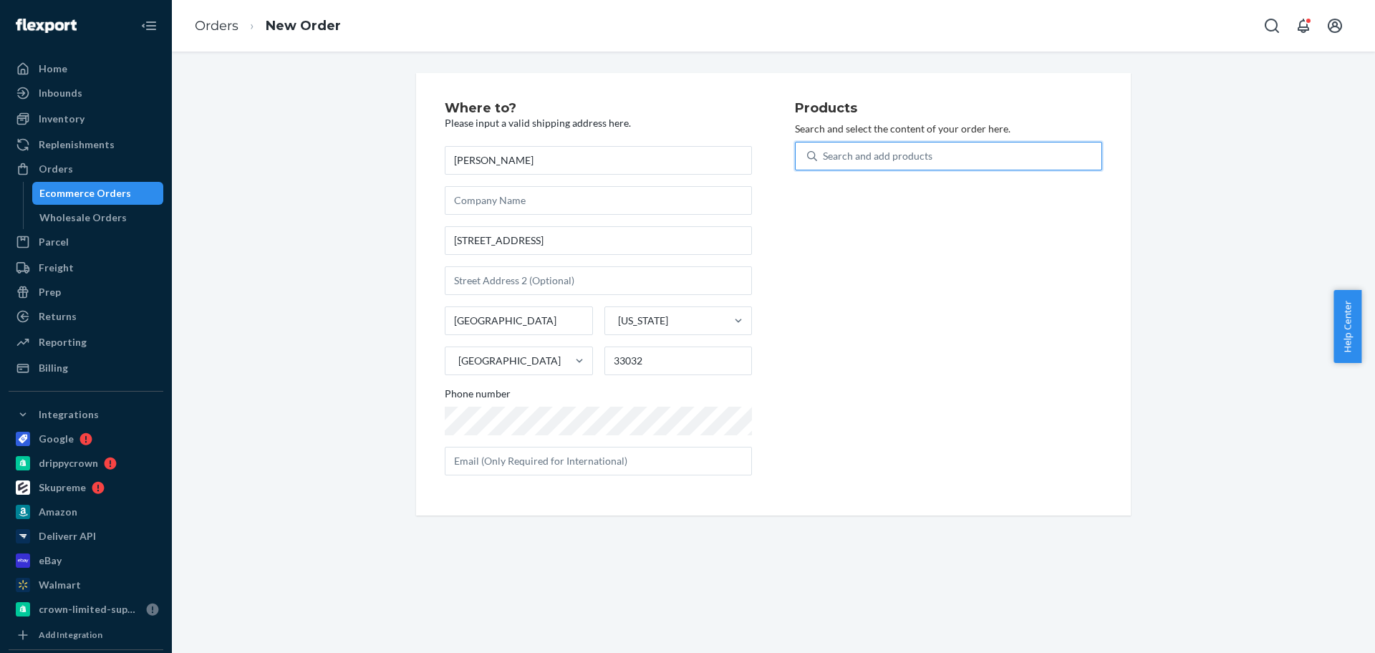
paste input "K11DZB-SKI"
type input "K11DZB-SKI"
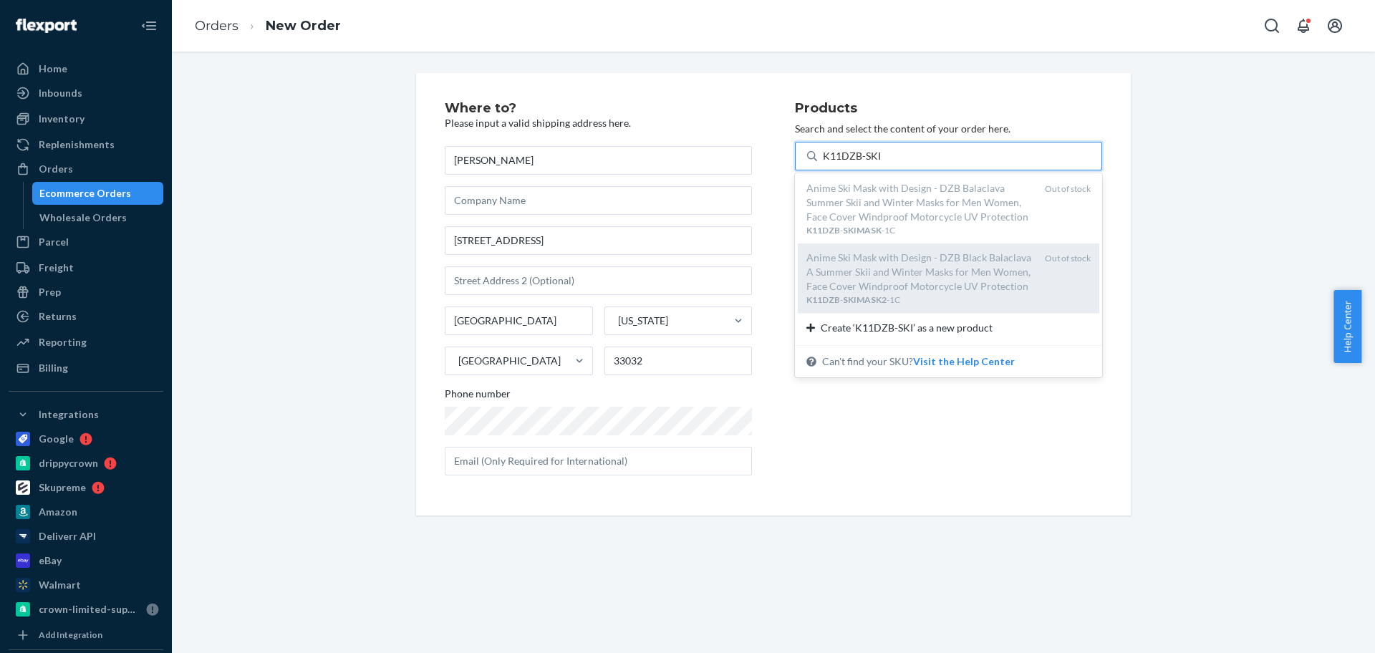
scroll to position [31, 0]
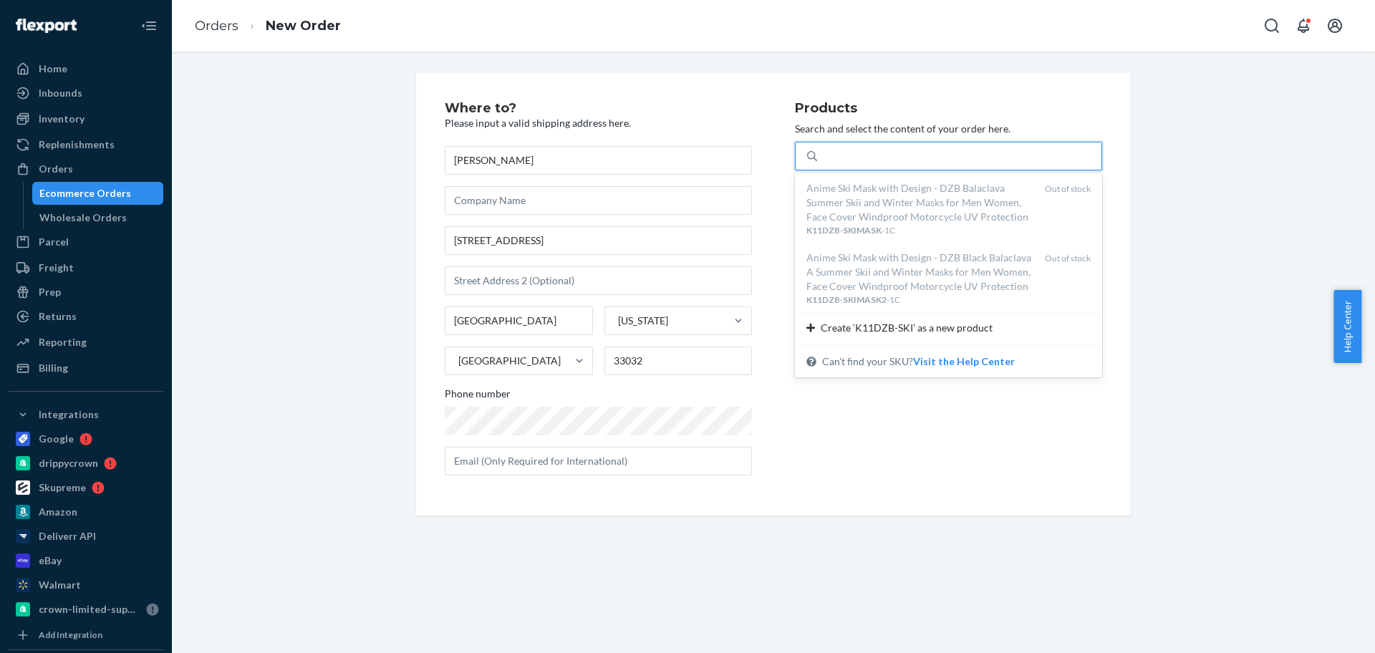
click at [909, 150] on div "K11DZB-SKI" at bounding box center [959, 156] width 284 height 26
click at [882, 150] on input "option undefined focused, 1 of 2. 2 results available for search term K11DZB-SK…" at bounding box center [852, 156] width 59 height 14
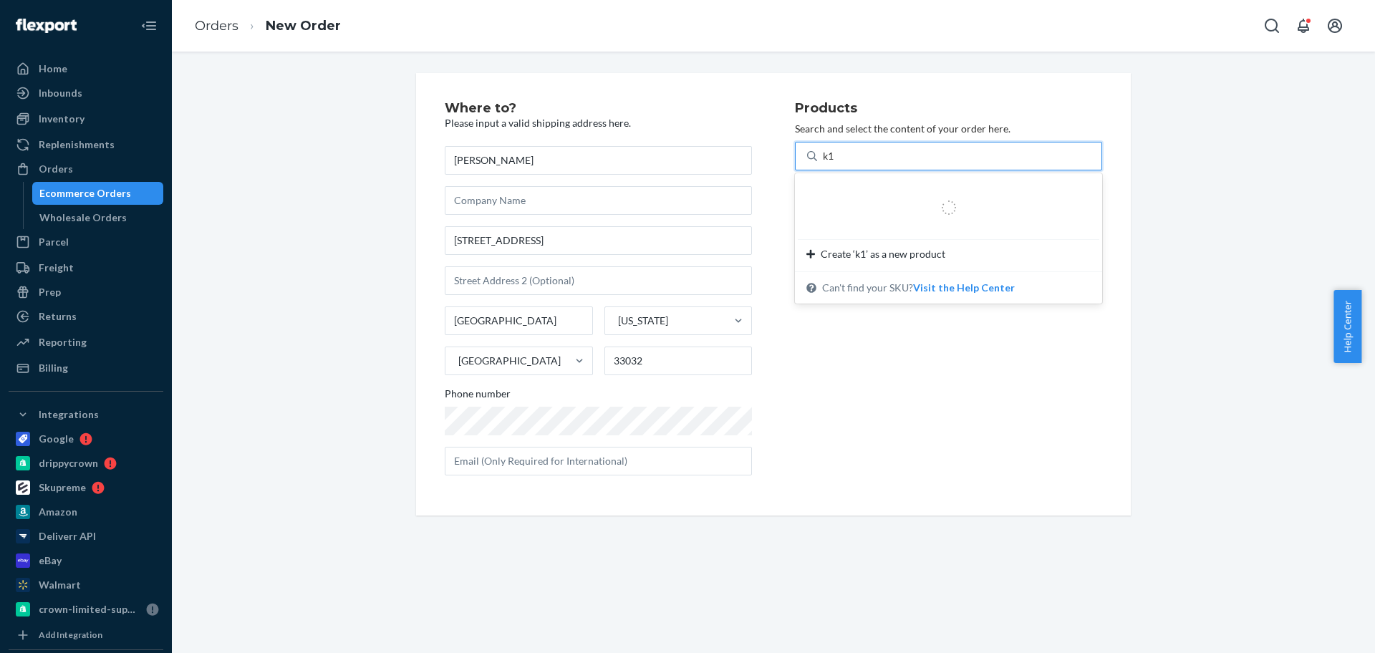
type input "k11"
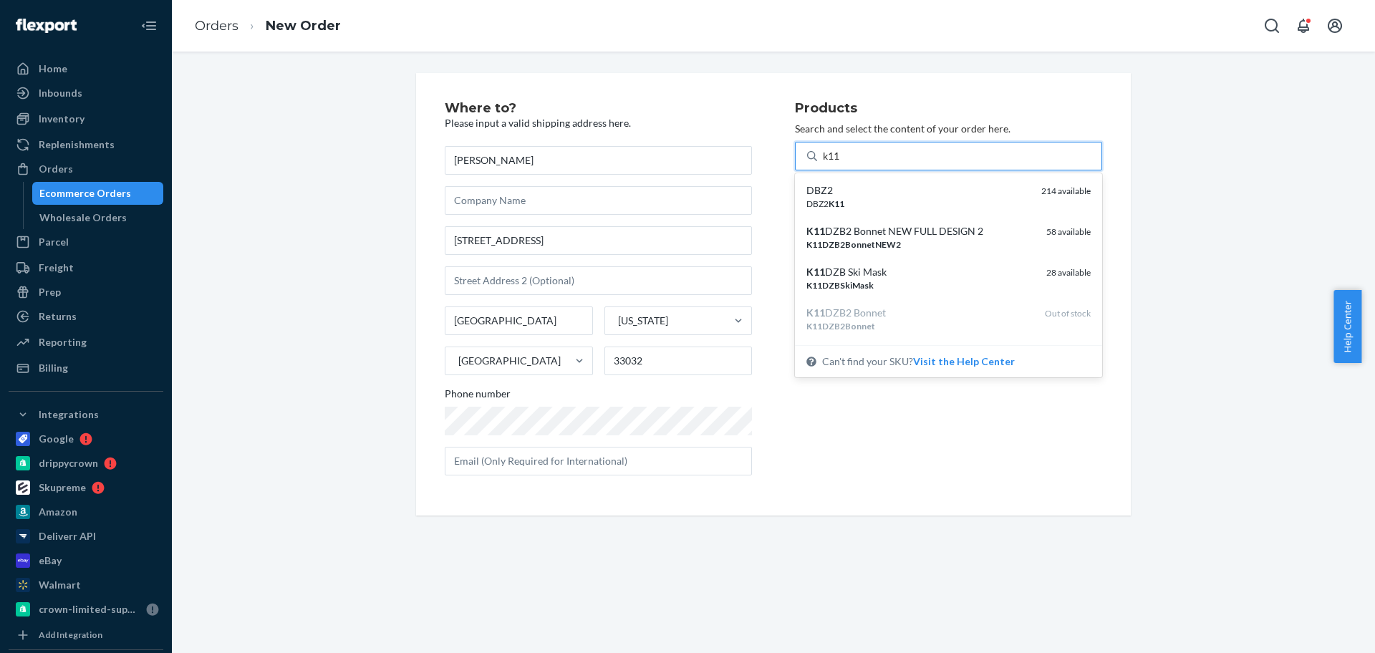
click at [901, 289] on div "K11DZBSkiMask" at bounding box center [921, 285] width 229 height 12
click at [842, 163] on input "k11" at bounding box center [832, 156] width 19 height 14
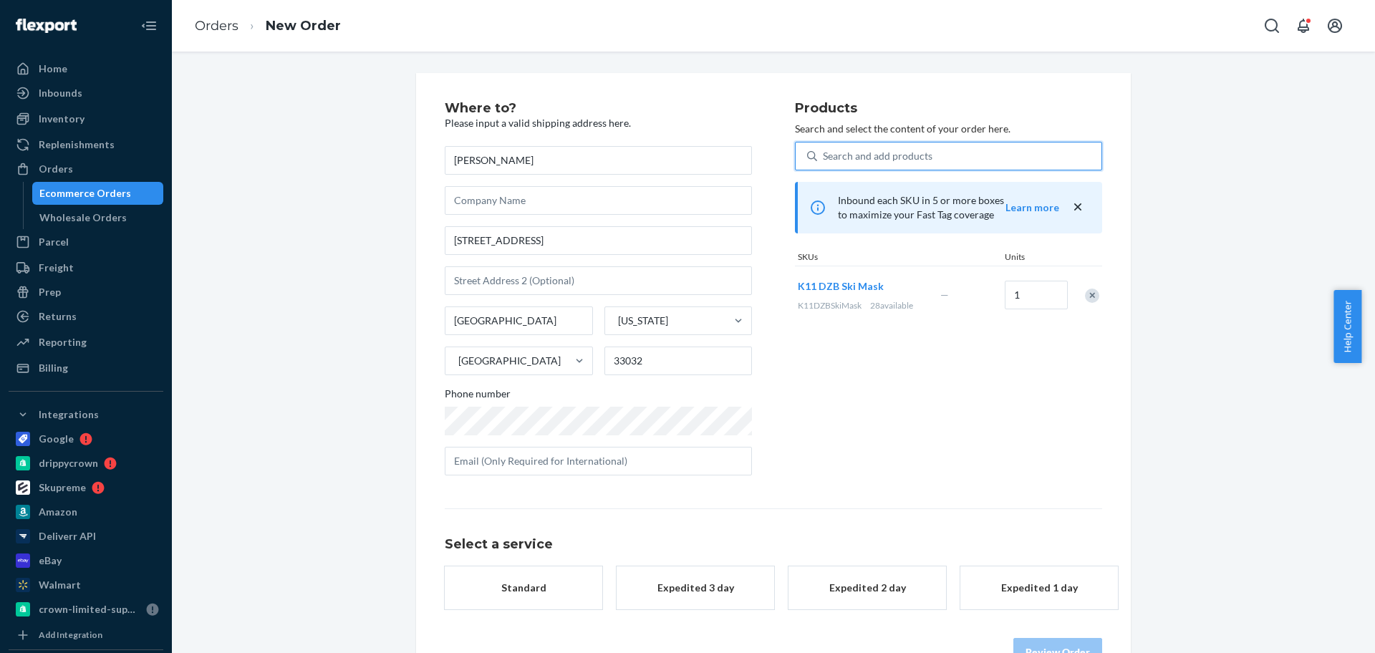
click at [563, 588] on div "Standard" at bounding box center [523, 588] width 115 height 14
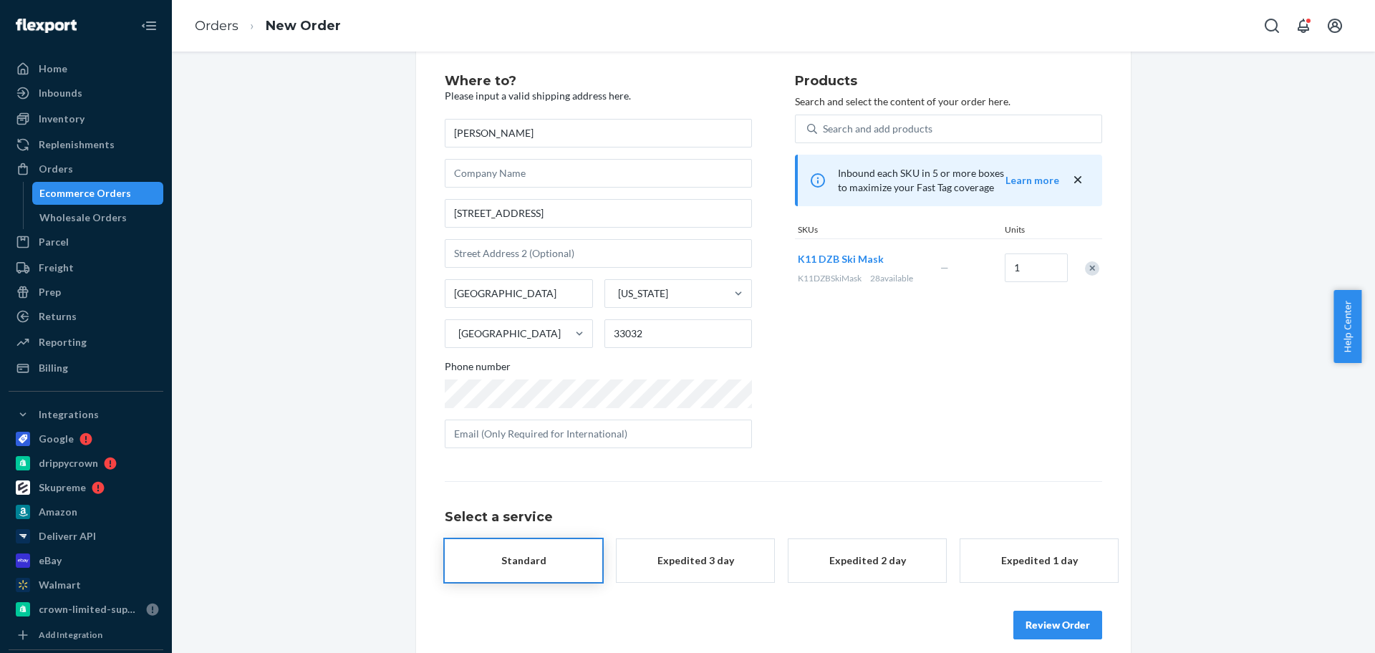
scroll to position [42, 0]
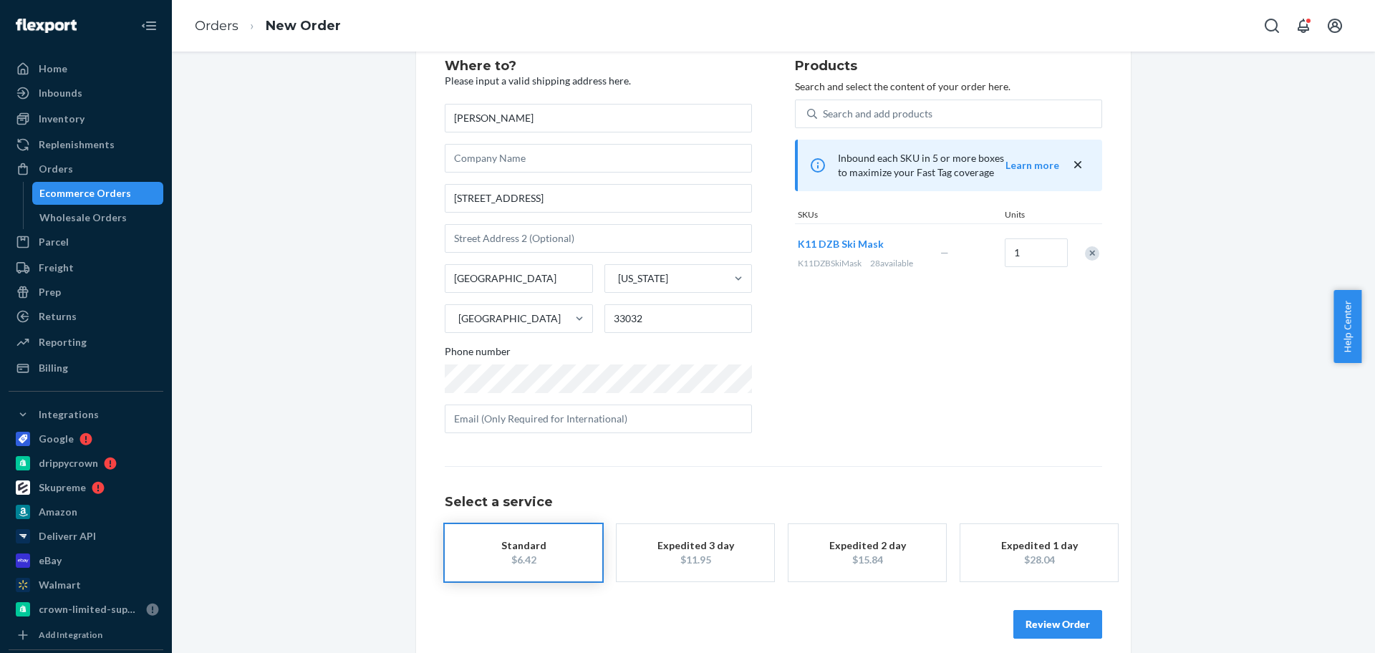
drag, startPoint x: 1060, startPoint y: 643, endPoint x: 1062, endPoint y: 632, distance: 11.8
click at [1060, 643] on div "Where to? Please input a valid shipping address here. [PERSON_NAME] [STREET_ADD…" at bounding box center [773, 349] width 715 height 637
click at [1062, 630] on button "Review Order" at bounding box center [1058, 624] width 89 height 29
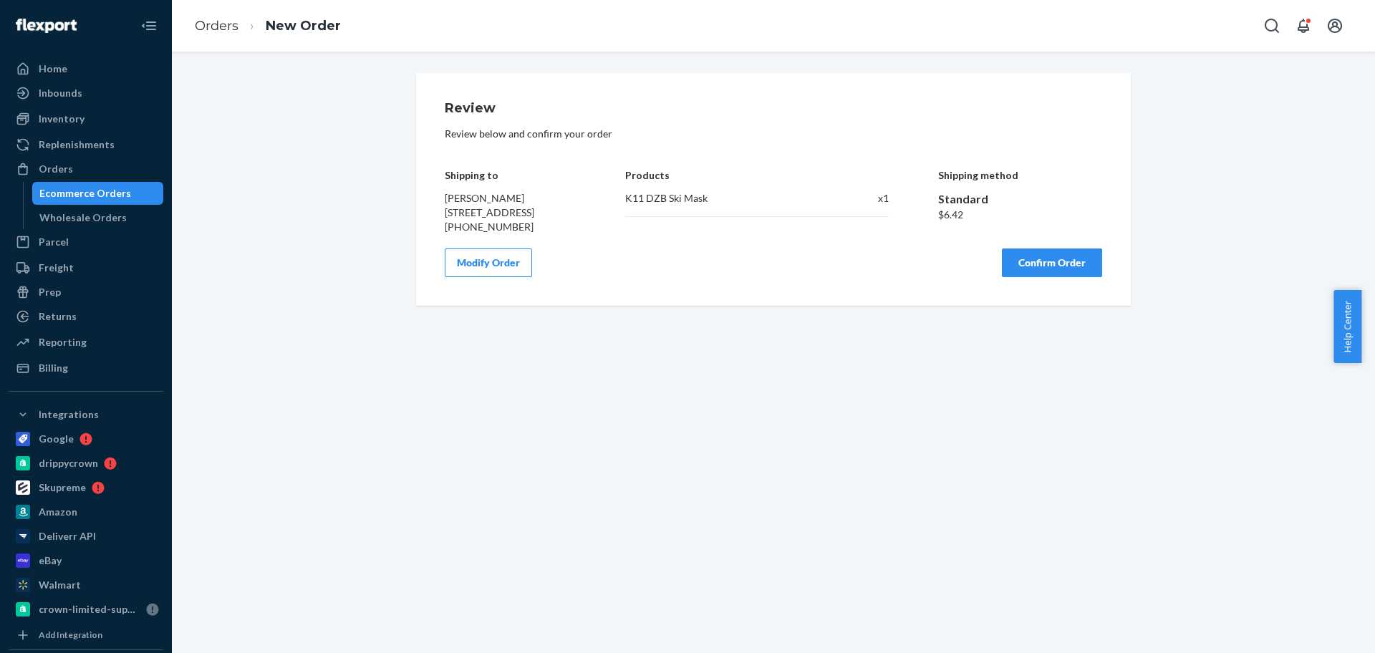
scroll to position [0, 0]
click at [1048, 275] on button "Confirm Order" at bounding box center [1052, 263] width 100 height 29
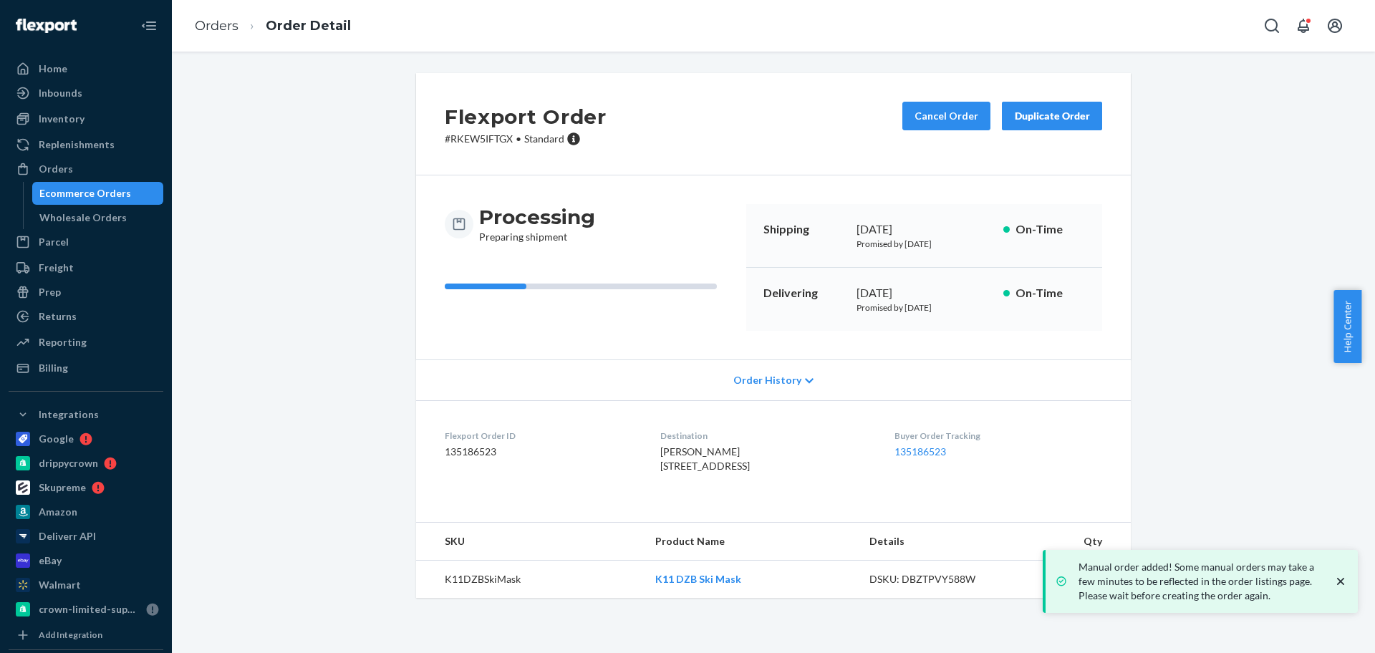
drag, startPoint x: 73, startPoint y: 171, endPoint x: 625, endPoint y: 54, distance: 564.4
click at [73, 171] on div "Orders" at bounding box center [86, 169] width 152 height 20
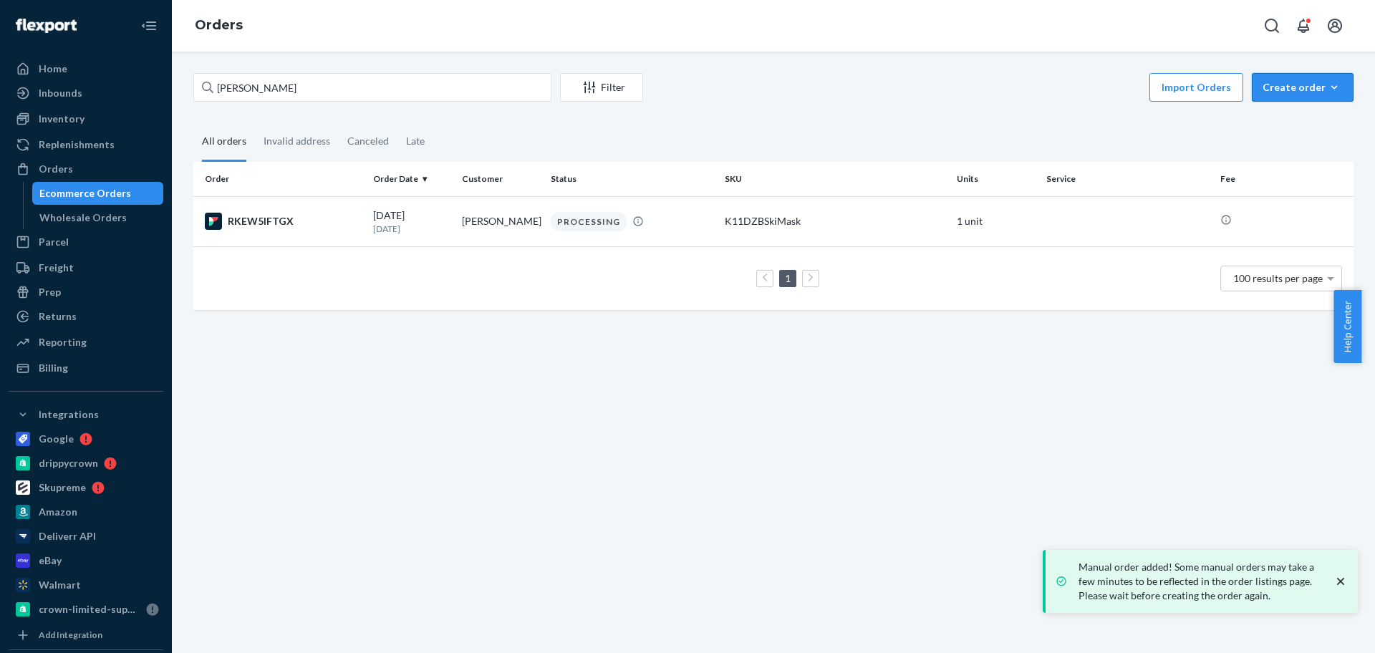
click at [1271, 85] on div "Create order" at bounding box center [1303, 87] width 80 height 14
click at [1296, 117] on span "Ecommerce order" at bounding box center [1311, 122] width 89 height 10
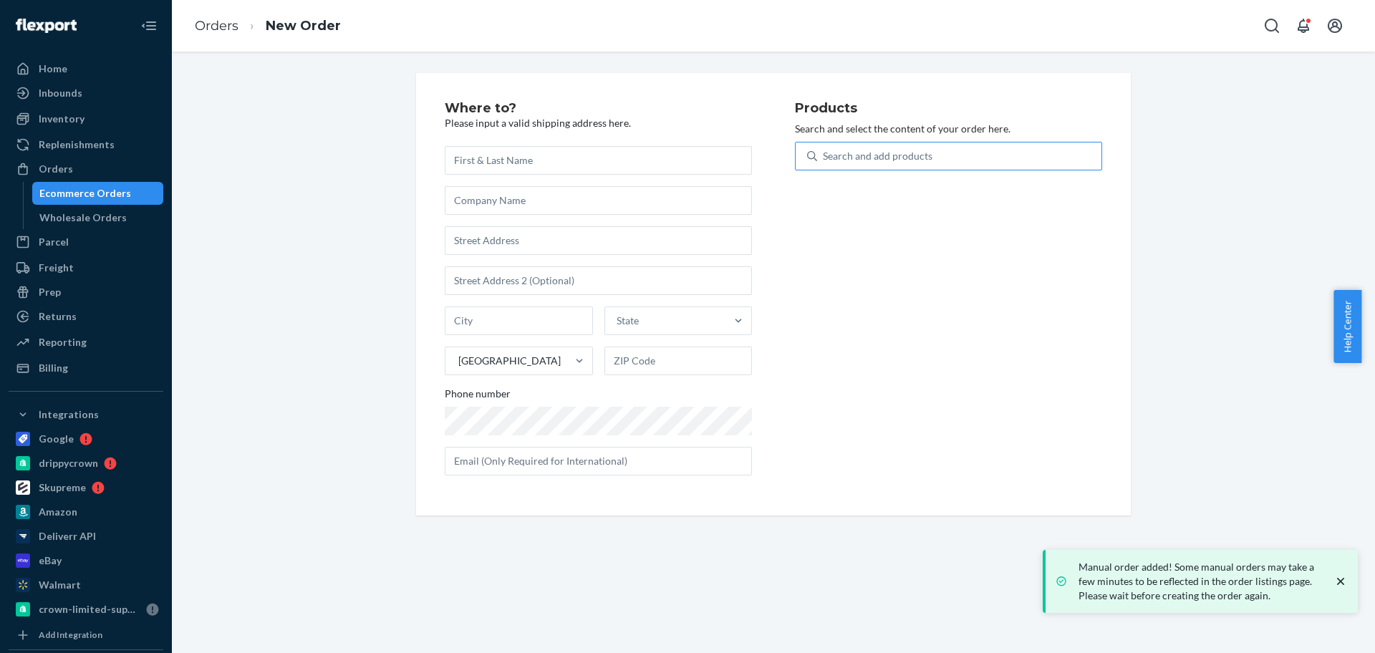
click at [926, 160] on div "Search and add products" at bounding box center [959, 156] width 284 height 26
click at [825, 160] on input "Search and add products" at bounding box center [823, 156] width 1 height 14
type input "bra"
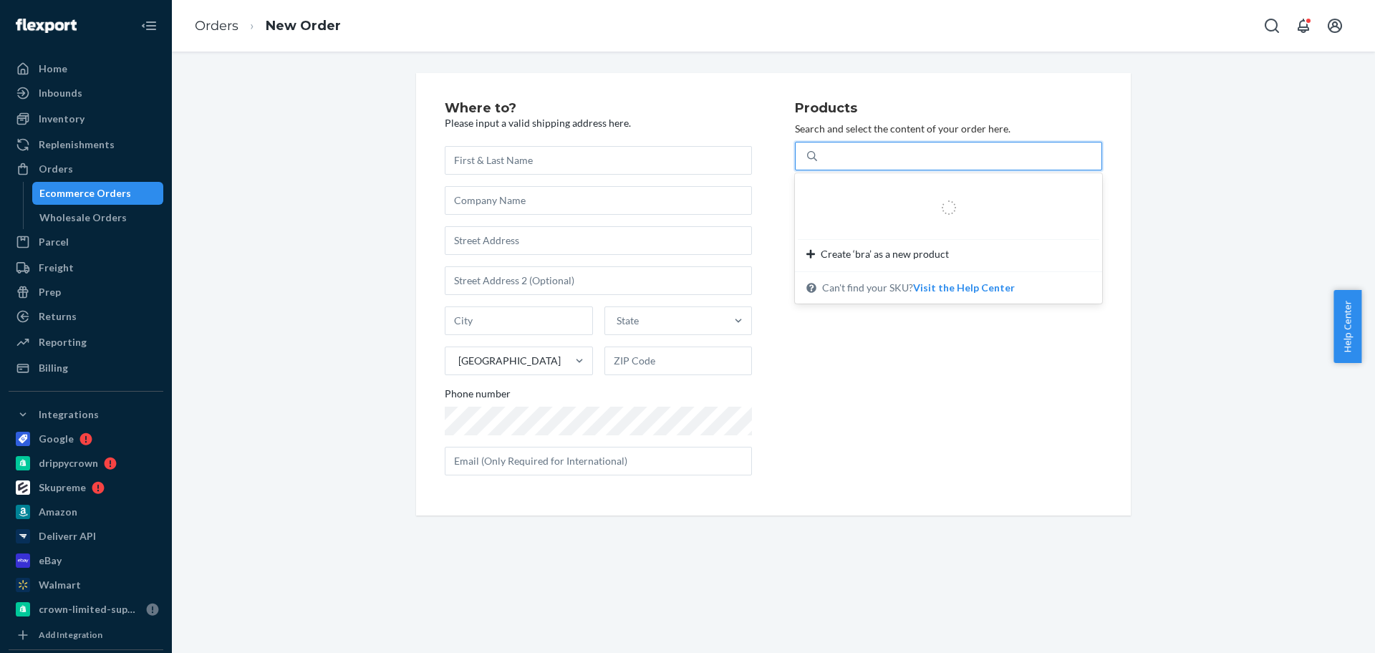
click at [925, 160] on div "bra" at bounding box center [959, 156] width 284 height 26
click at [839, 160] on input "0 results available for search term bra. Use Up and Down to choose options, pre…" at bounding box center [831, 156] width 16 height 14
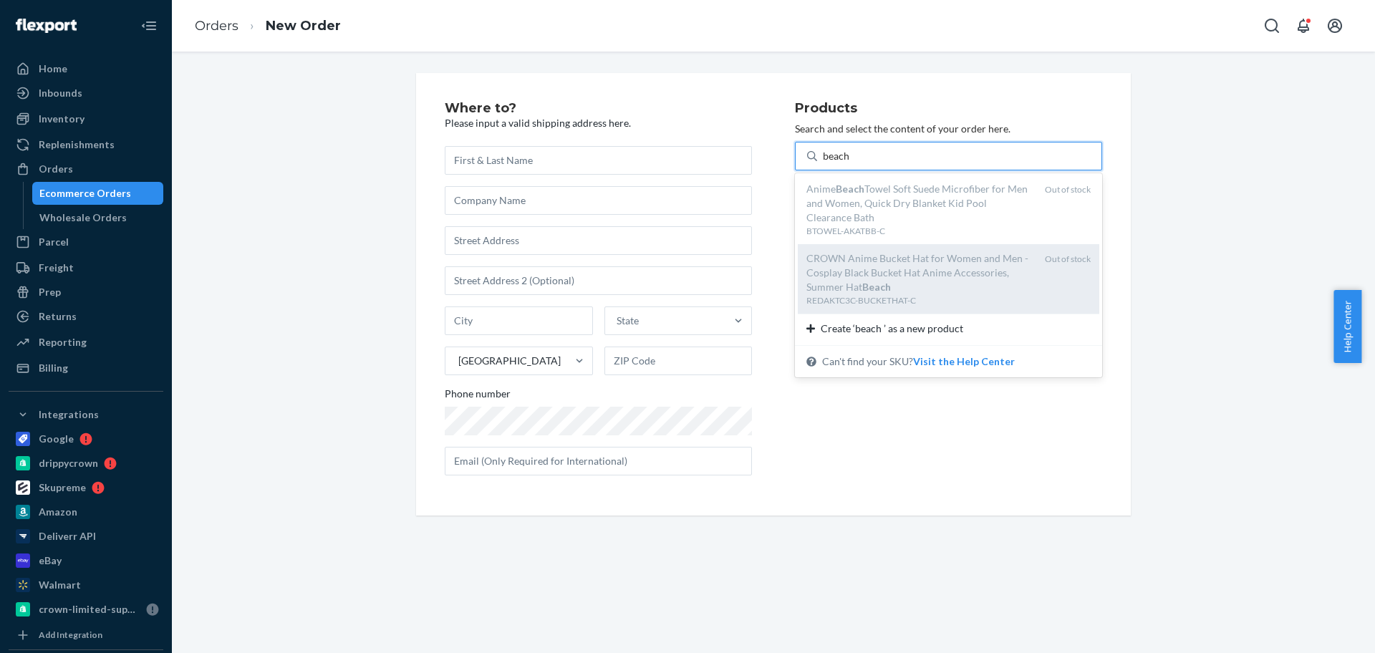
scroll to position [1574, 0]
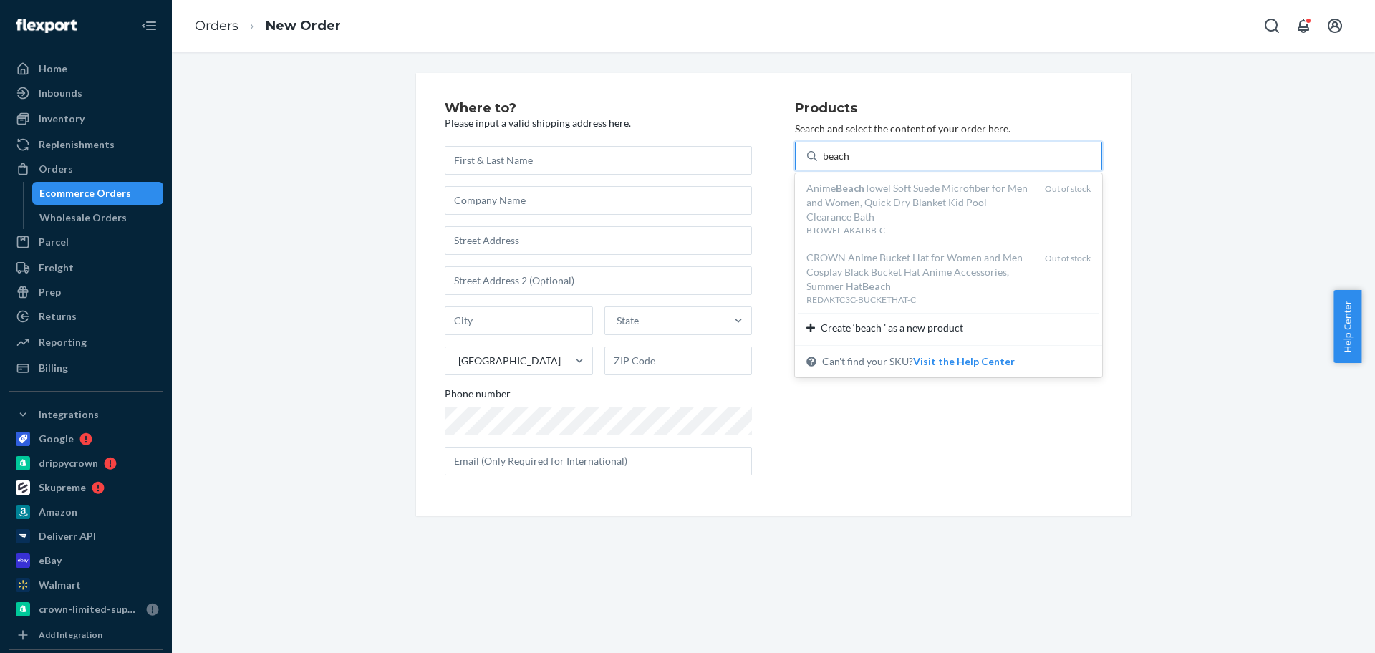
type input "beach"
type input "towel"
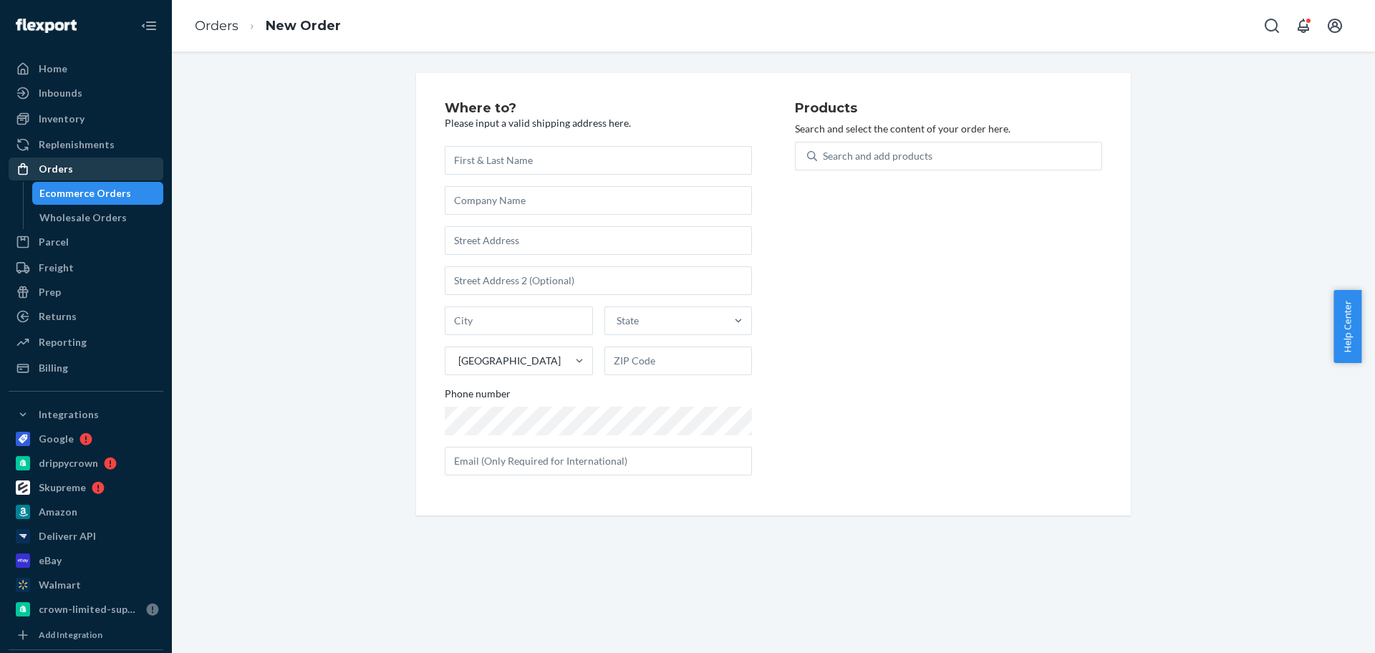
click at [90, 168] on div "Orders" at bounding box center [86, 169] width 152 height 20
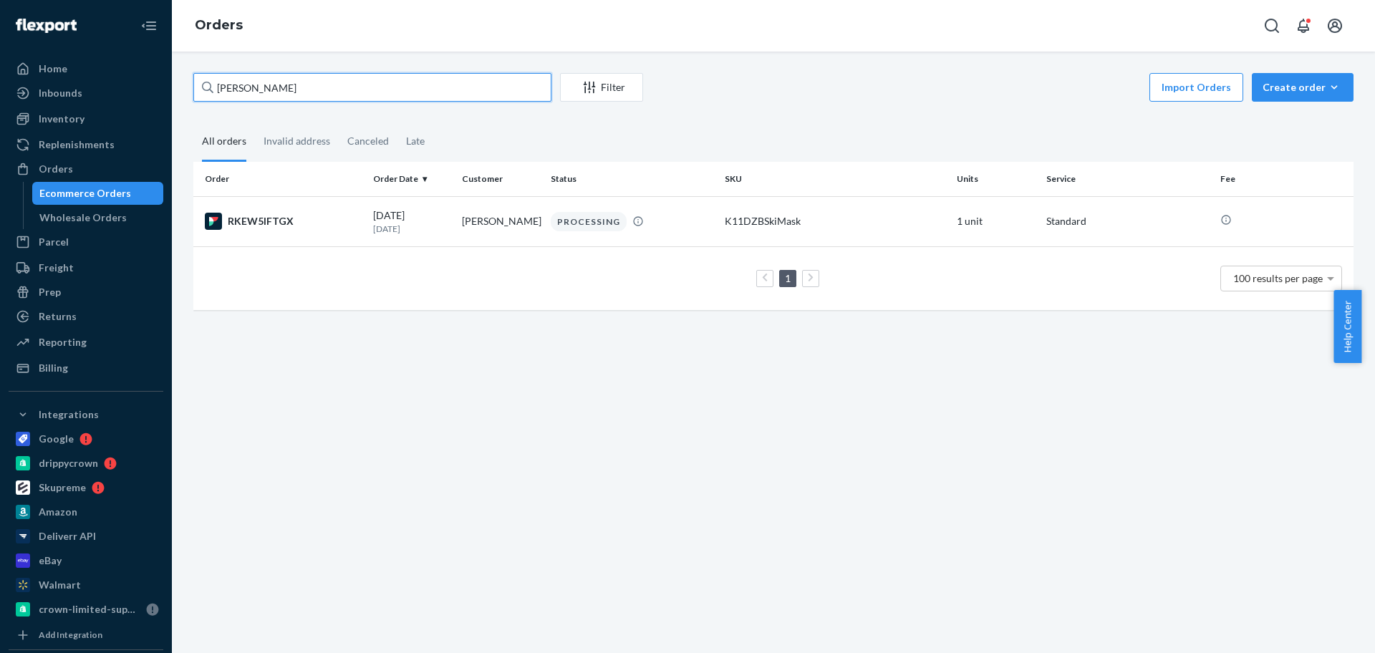
click at [247, 100] on input "[PERSON_NAME]" at bounding box center [372, 87] width 358 height 29
paste input "[GEOGRAPHIC_DATA]"
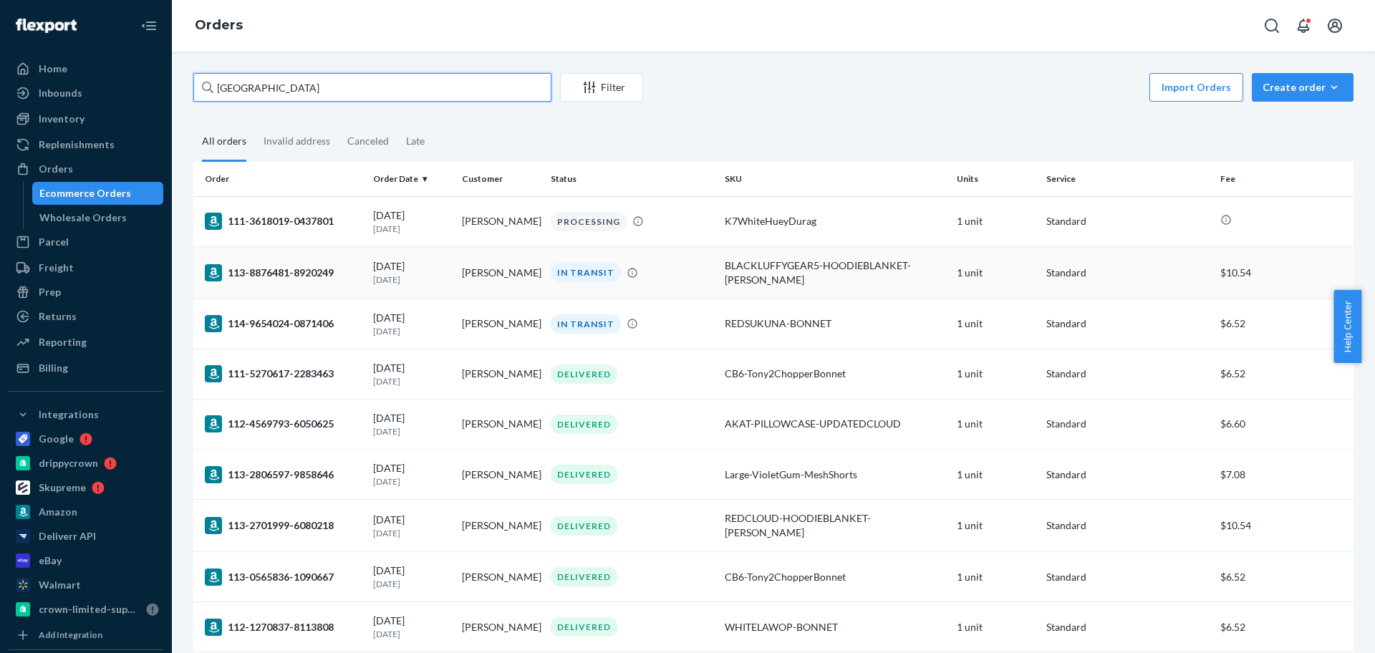
type input "[GEOGRAPHIC_DATA]"
click at [412, 274] on p "[DATE]" at bounding box center [411, 280] width 77 height 12
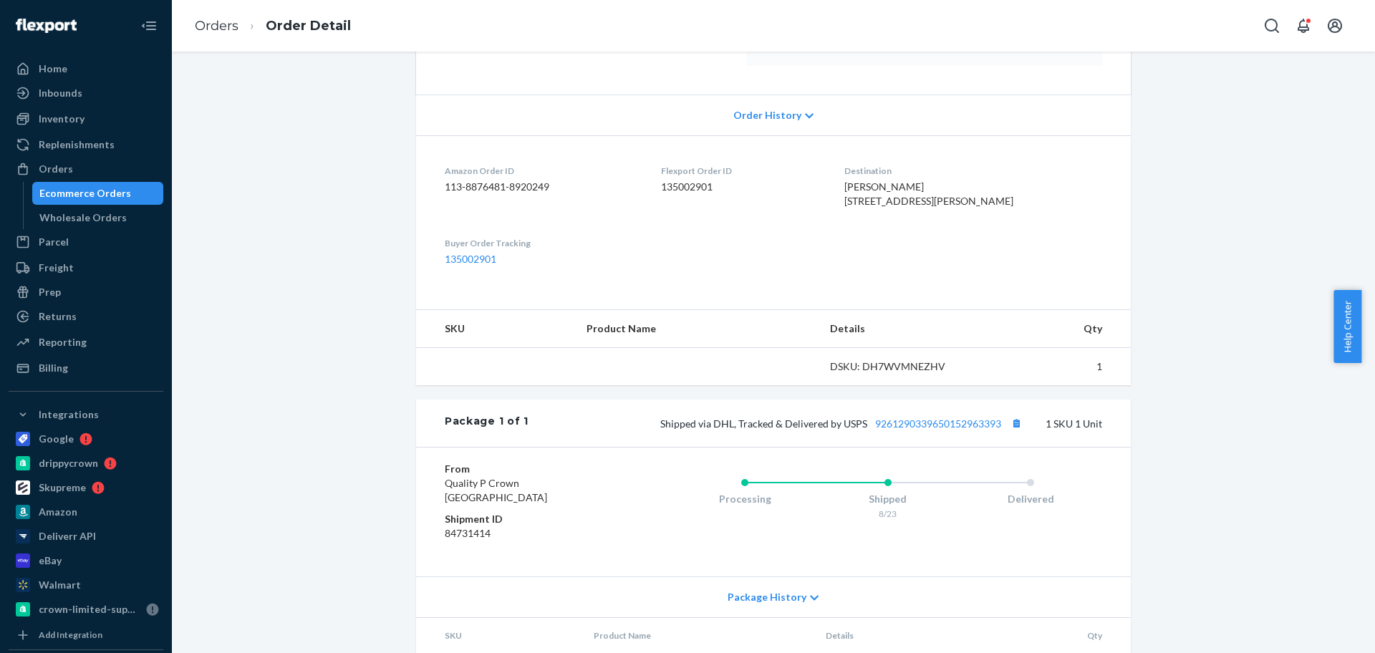
scroll to position [269, 0]
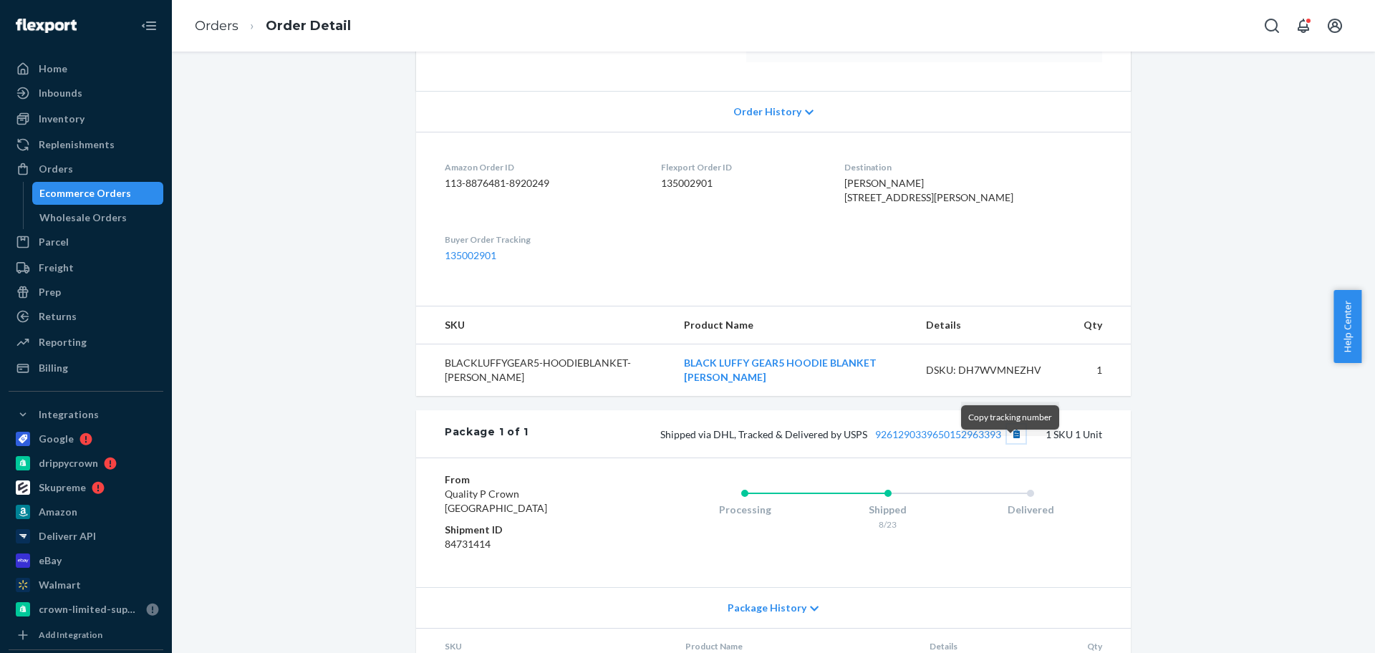
click at [1014, 443] on button "Copy tracking number" at bounding box center [1016, 434] width 19 height 19
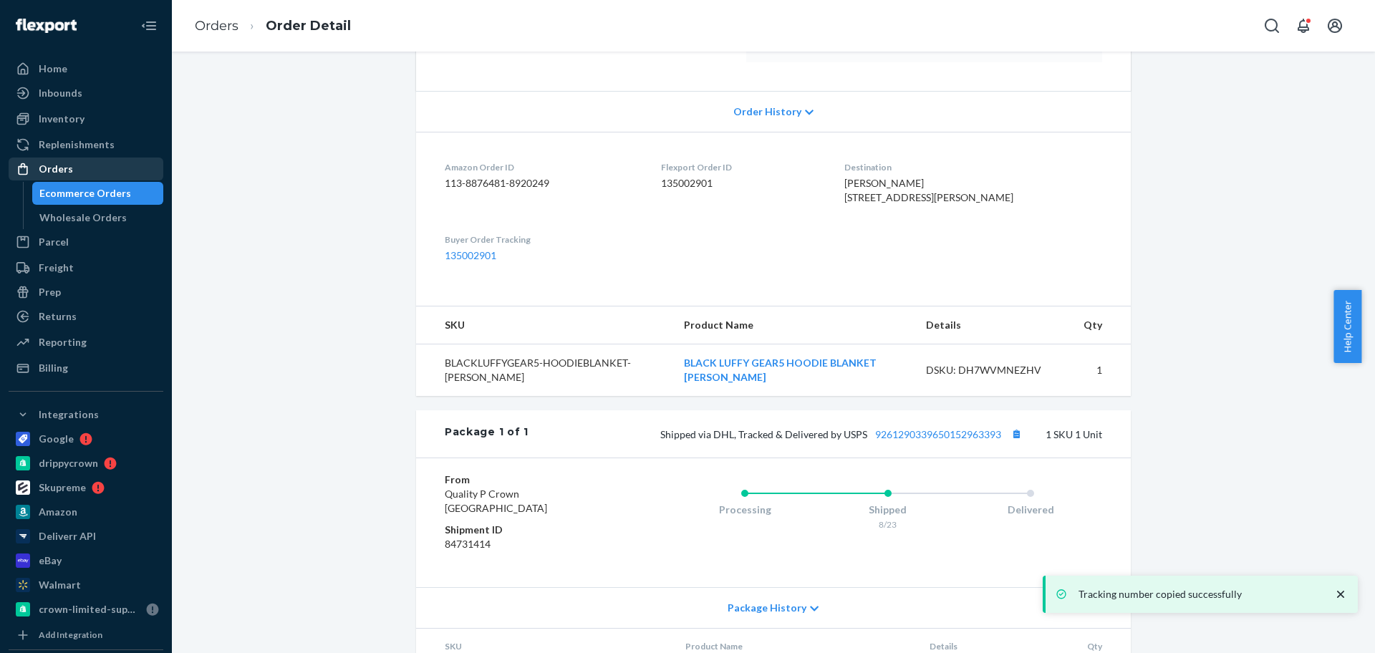
click at [101, 163] on div "Orders" at bounding box center [86, 169] width 152 height 20
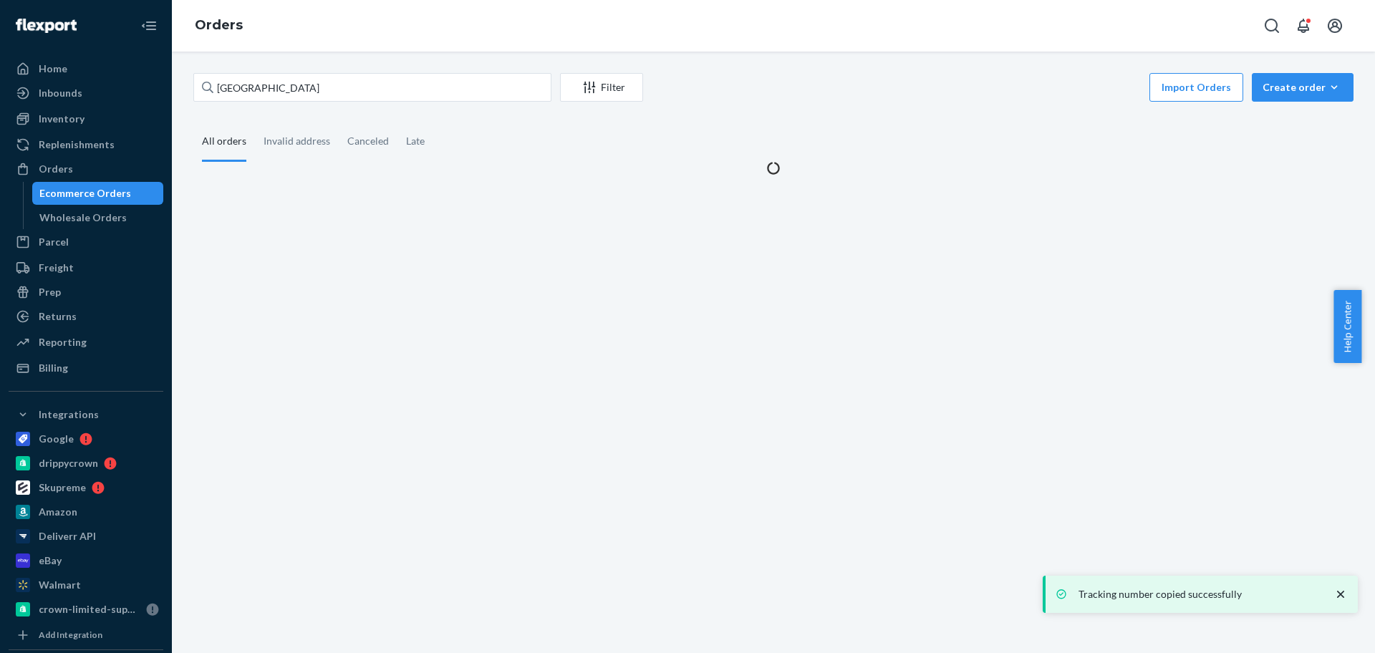
click at [282, 102] on div "Springfield Filter Import Orders Create order Ecommerce order Removal order" at bounding box center [773, 89] width 1161 height 32
click at [288, 94] on input "[GEOGRAPHIC_DATA]" at bounding box center [372, 87] width 358 height 29
paste input "[PERSON_NAME]"
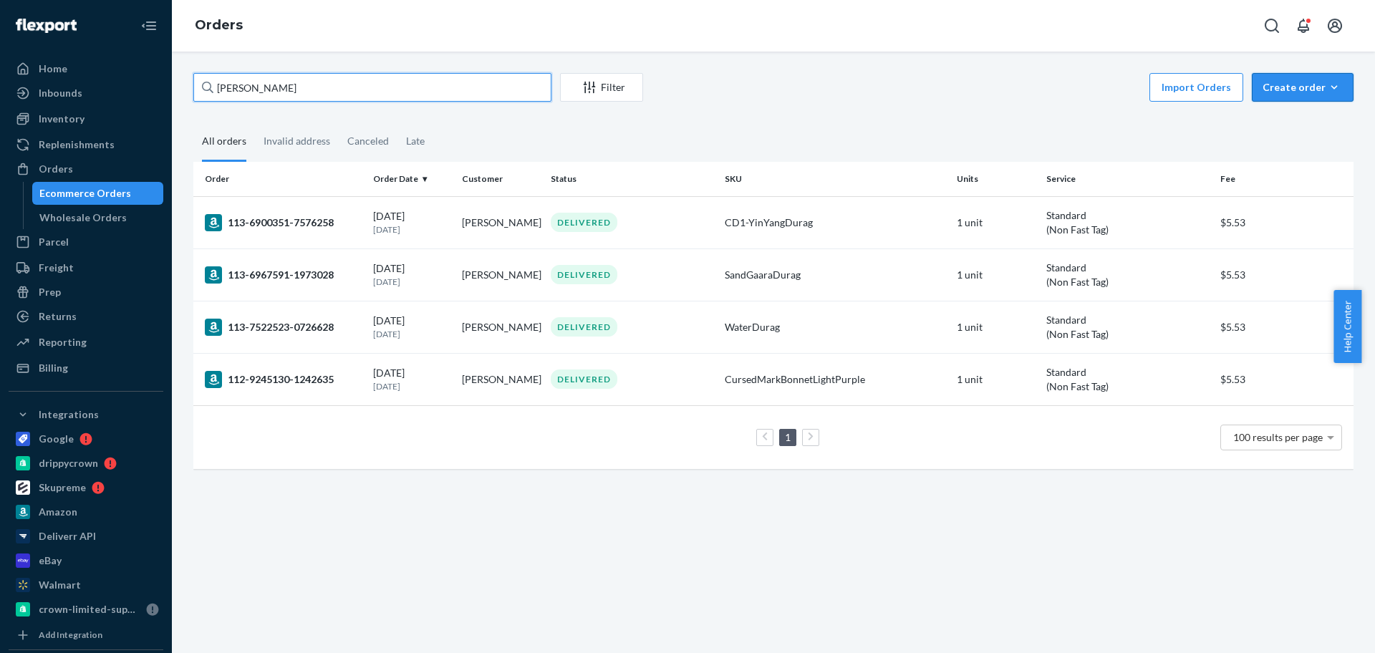
type input "[PERSON_NAME]"
click at [1300, 91] on div "Create order" at bounding box center [1303, 87] width 80 height 14
click at [1295, 122] on span "Ecommerce order" at bounding box center [1311, 122] width 89 height 10
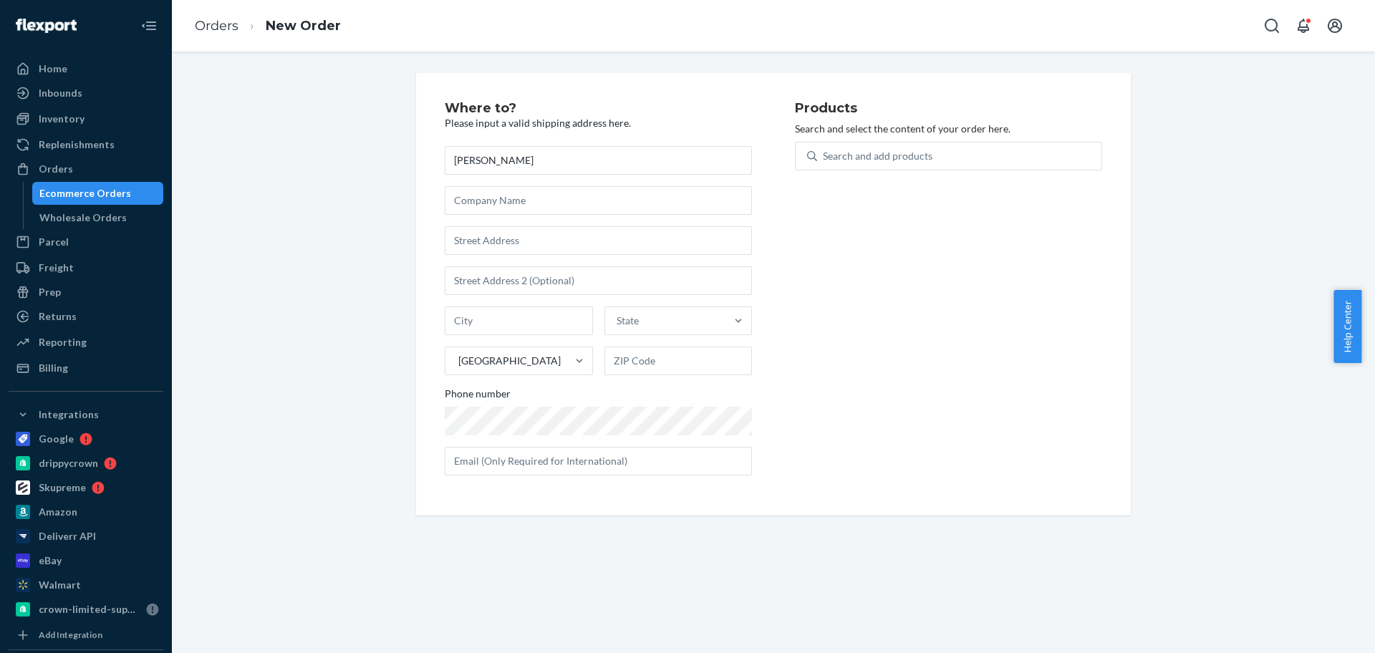
type input "[PERSON_NAME]"
drag, startPoint x: 512, startPoint y: 234, endPoint x: 515, endPoint y: 227, distance: 7.7
click at [512, 234] on input "text" at bounding box center [598, 240] width 307 height 29
paste input "[STREET_ADDRESS]"
type input "[STREET_ADDRESS]"
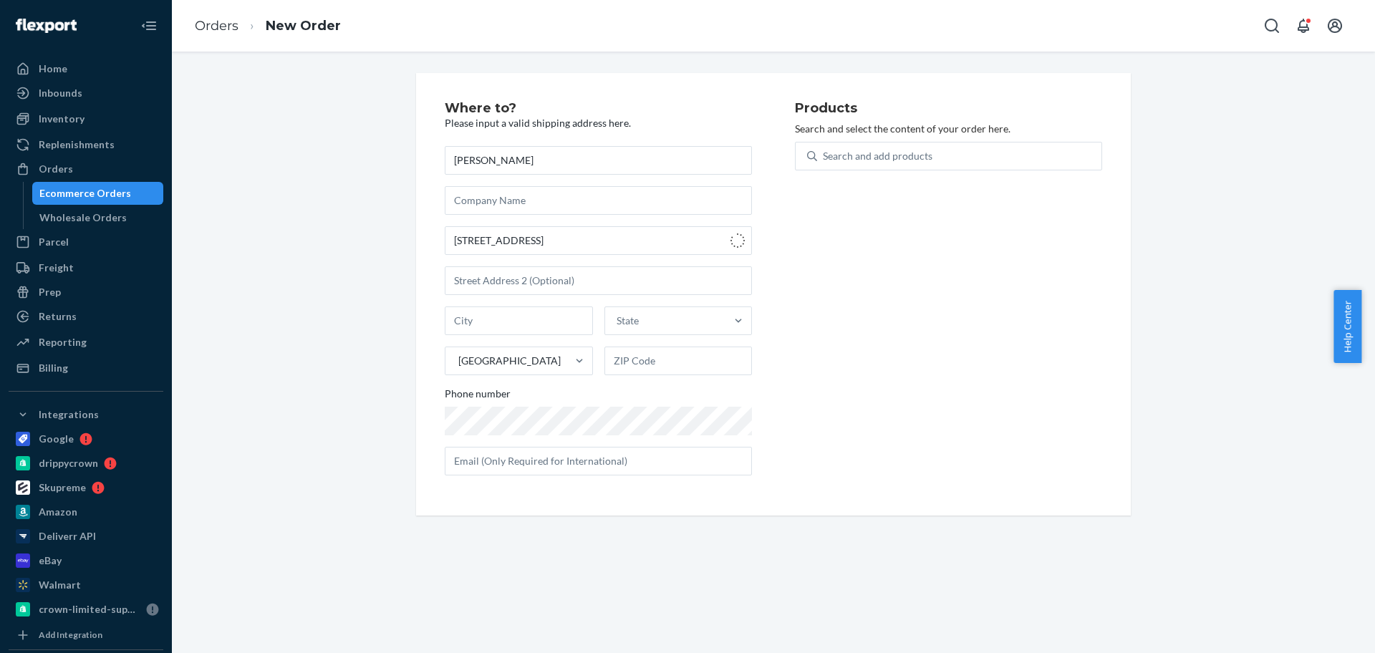
type input "[GEOGRAPHIC_DATA]"
type input "47630"
click at [835, 158] on div "Search and add products" at bounding box center [878, 156] width 110 height 14
click at [825, 158] on input "Search and add products" at bounding box center [823, 156] width 1 height 14
type input "ski"
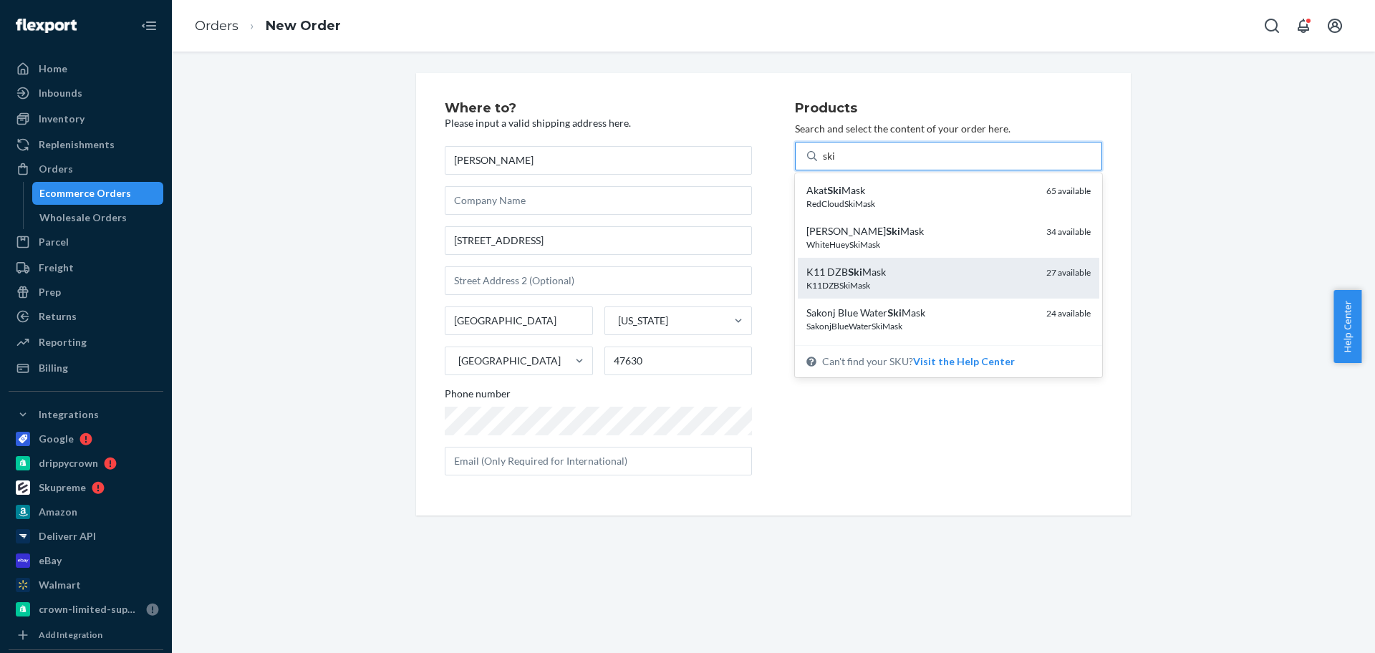
click at [901, 287] on div "K11DZBSkiMask" at bounding box center [921, 285] width 229 height 12
click at [837, 163] on input "ski" at bounding box center [830, 156] width 14 height 14
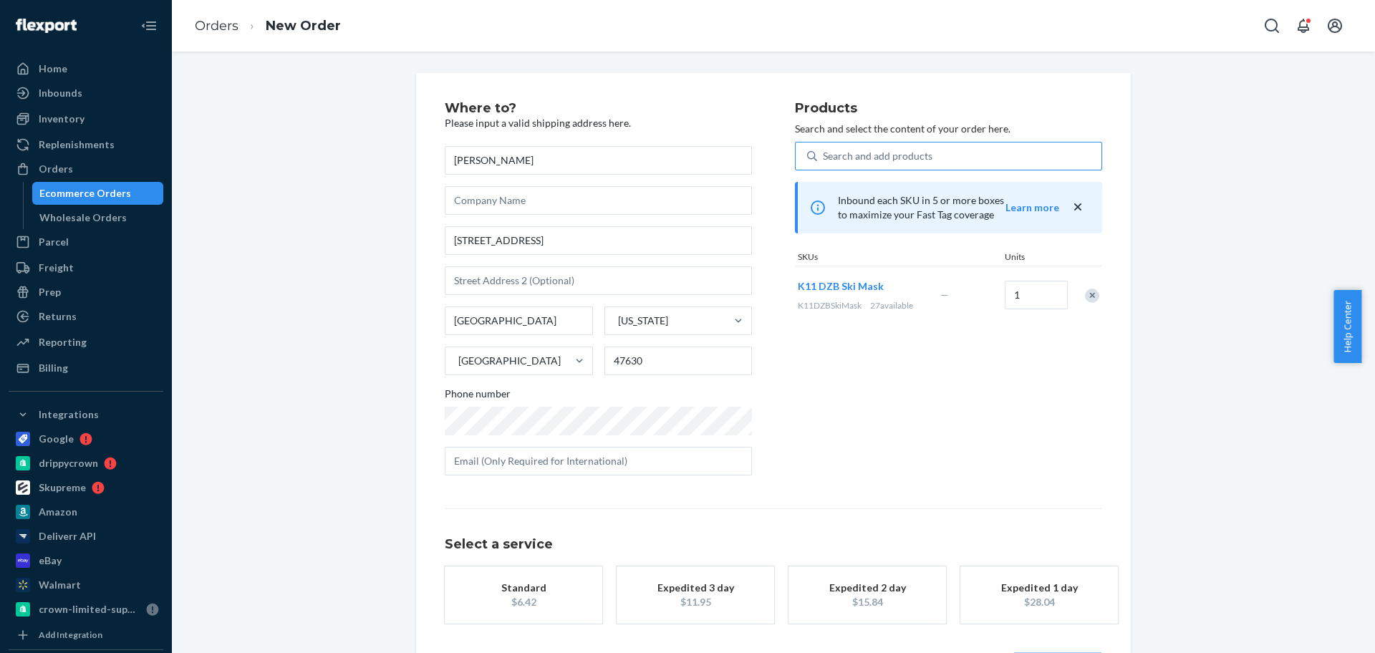
drag, startPoint x: 501, startPoint y: 589, endPoint x: 923, endPoint y: 597, distance: 422.0
click at [503, 589] on div "Standard" at bounding box center [523, 588] width 115 height 14
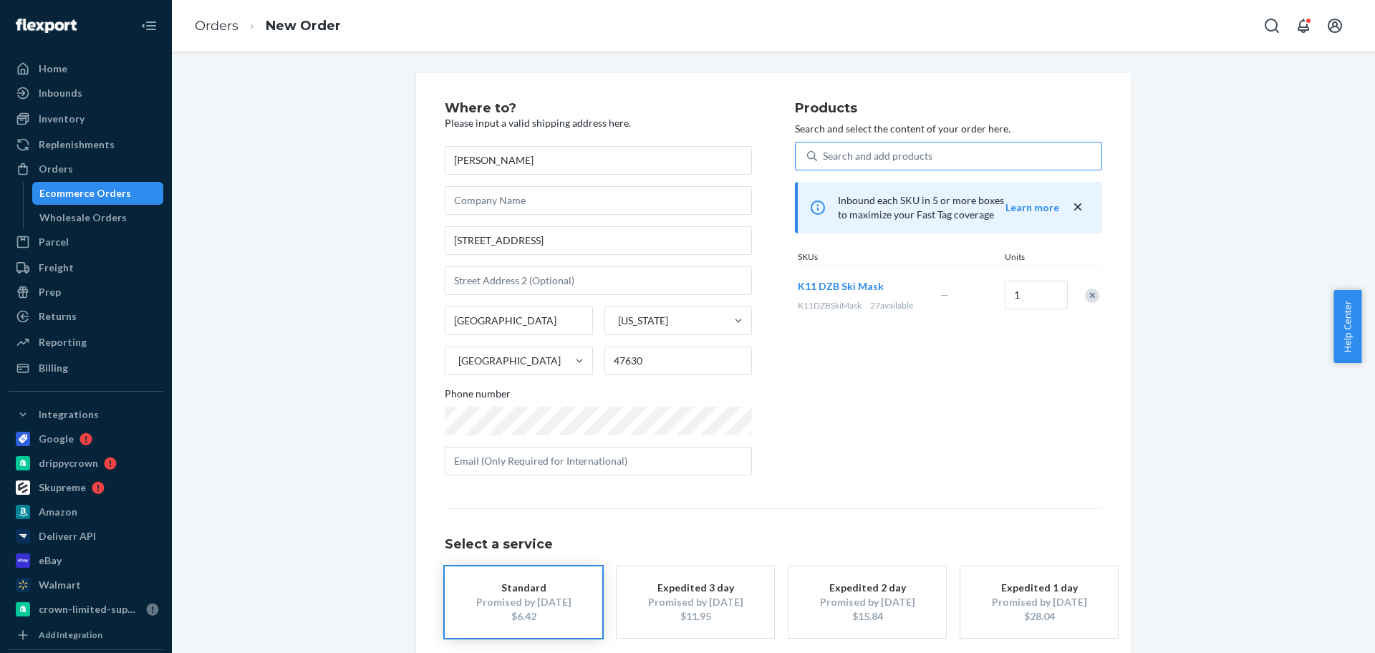
click at [1086, 299] on div "Remove Item" at bounding box center [1092, 296] width 14 height 14
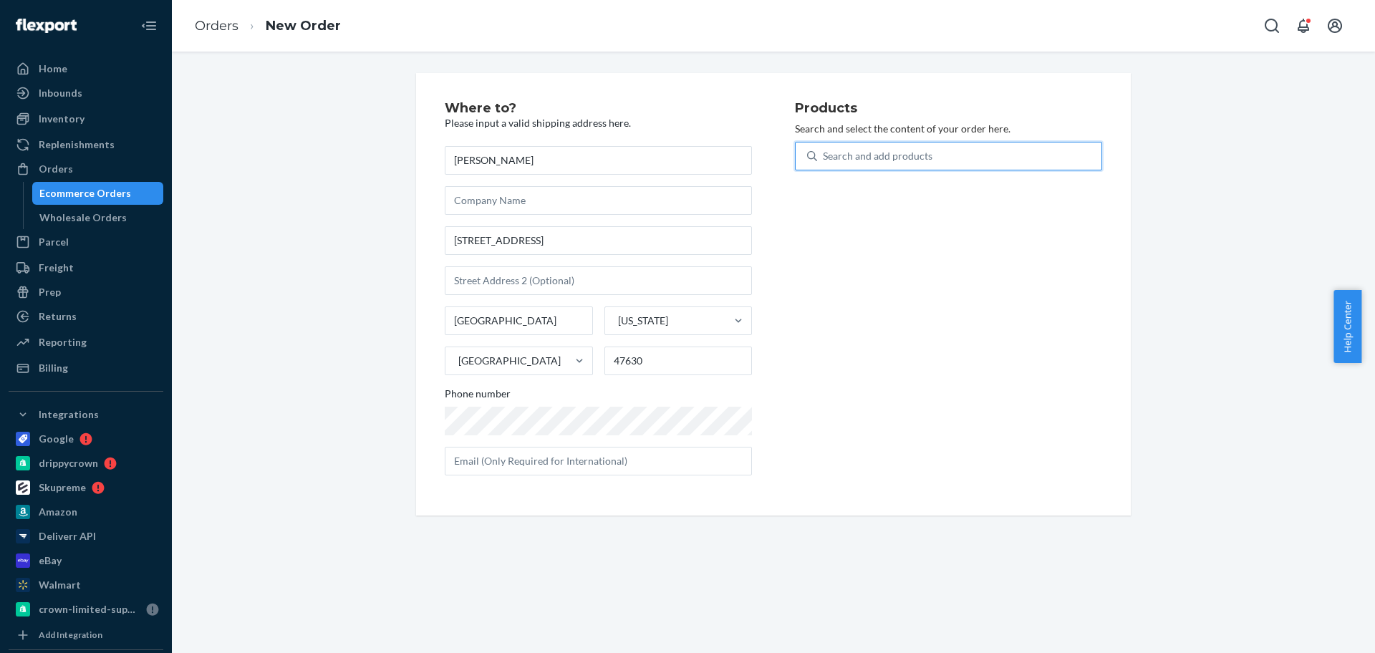
click at [930, 150] on div "Search and add products" at bounding box center [959, 156] width 284 height 26
click at [825, 150] on input "0 results available. Use Up and Down to choose options, press Enter to select t…" at bounding box center [823, 156] width 1 height 14
type input "k11"
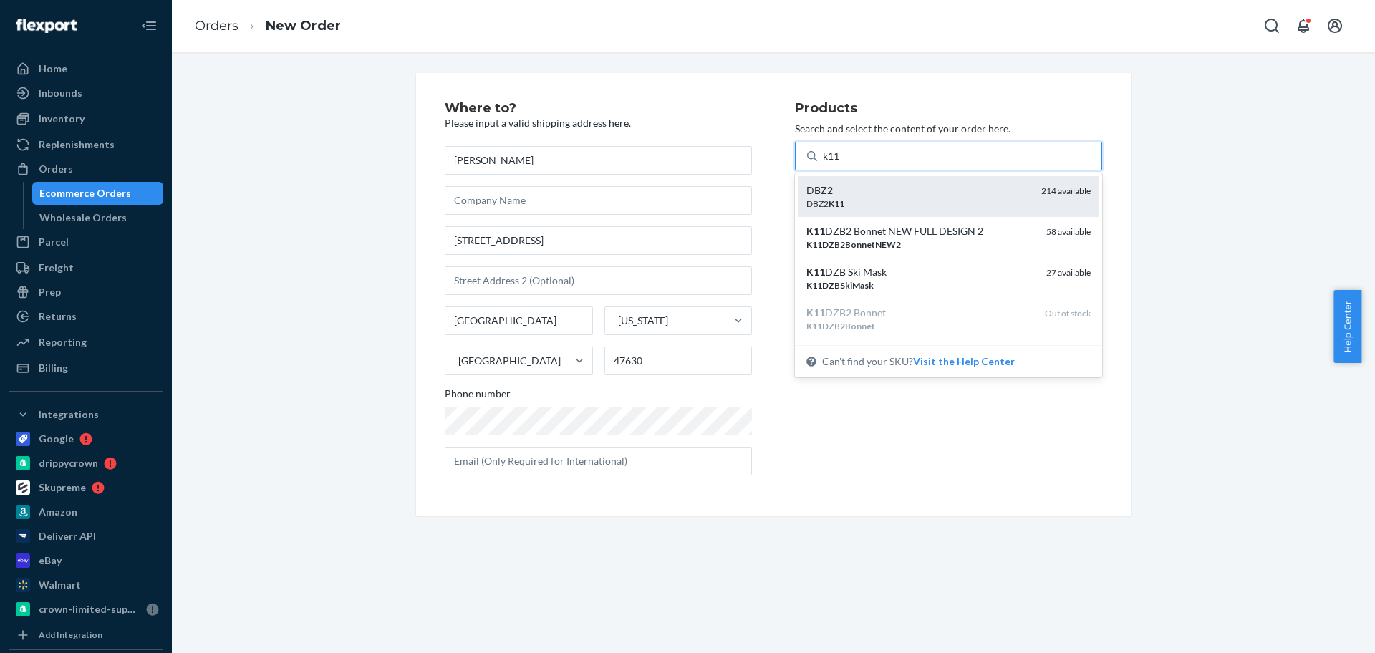
click at [850, 189] on div "DBZ2" at bounding box center [919, 190] width 224 height 14
click at [842, 163] on input "k11" at bounding box center [832, 156] width 19 height 14
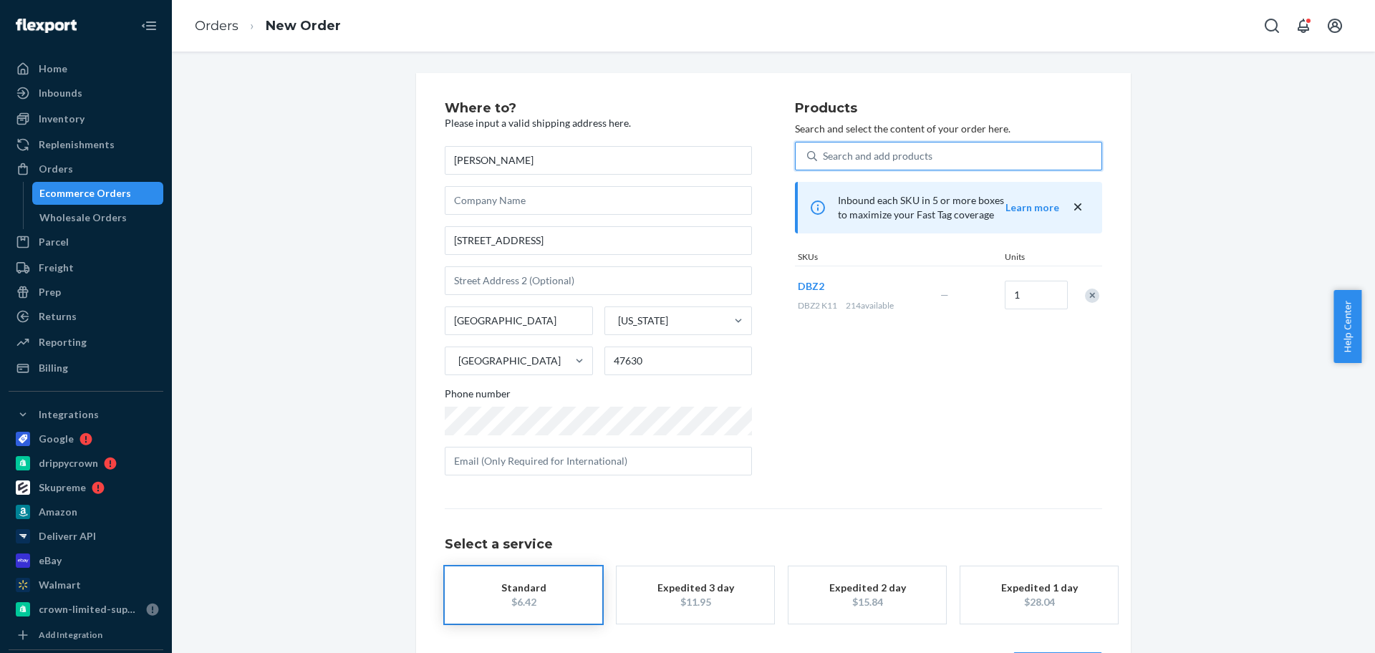
click at [554, 581] on div "Standard" at bounding box center [523, 588] width 115 height 14
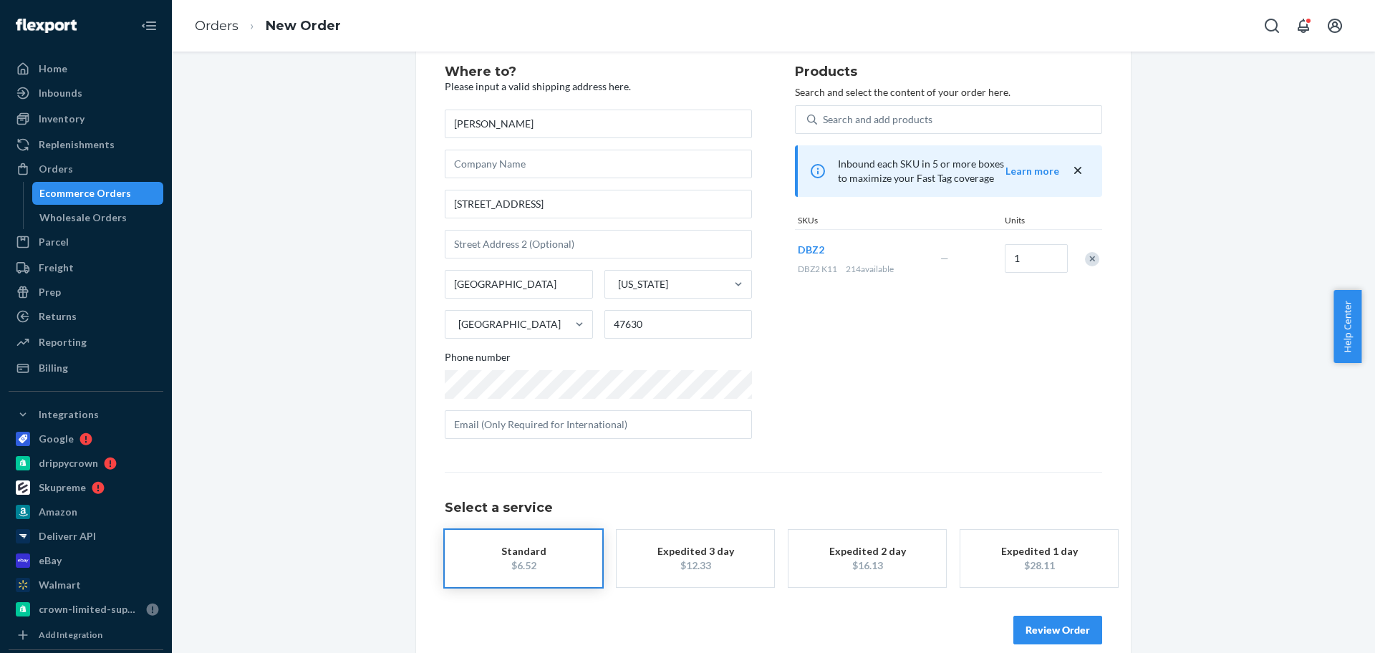
scroll to position [57, 0]
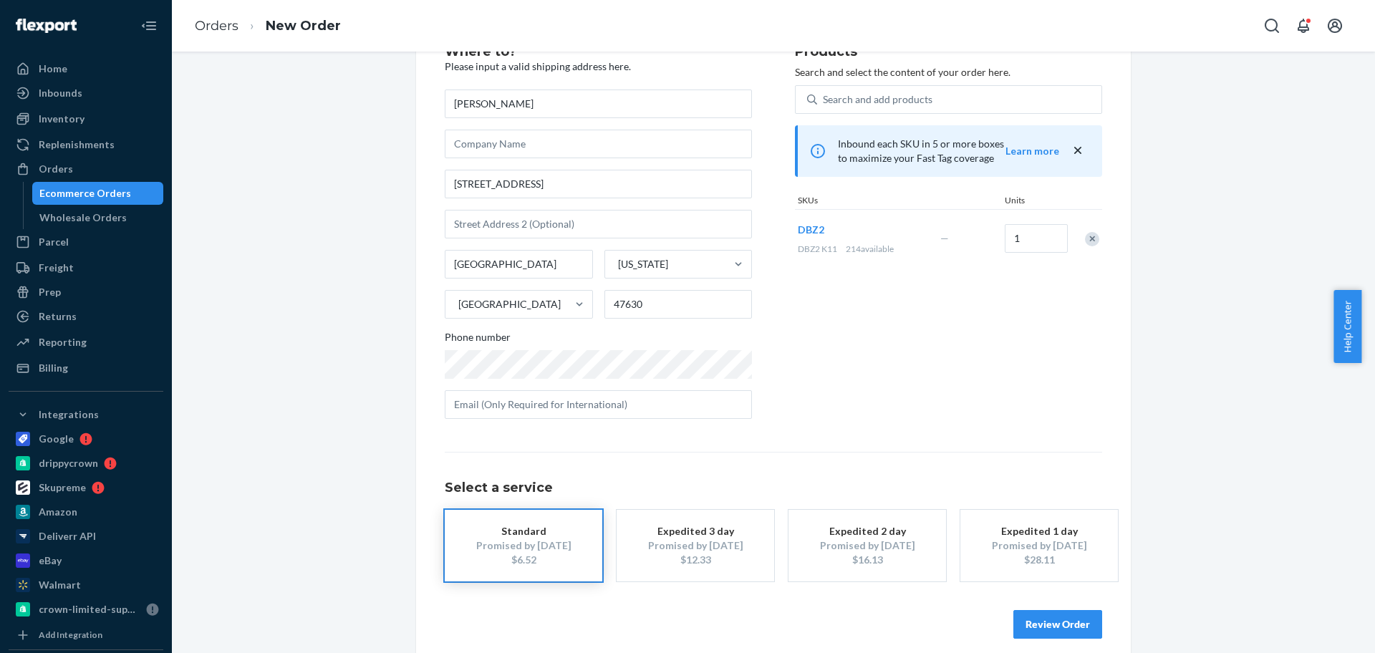
click at [1045, 611] on button "Review Order" at bounding box center [1058, 624] width 89 height 29
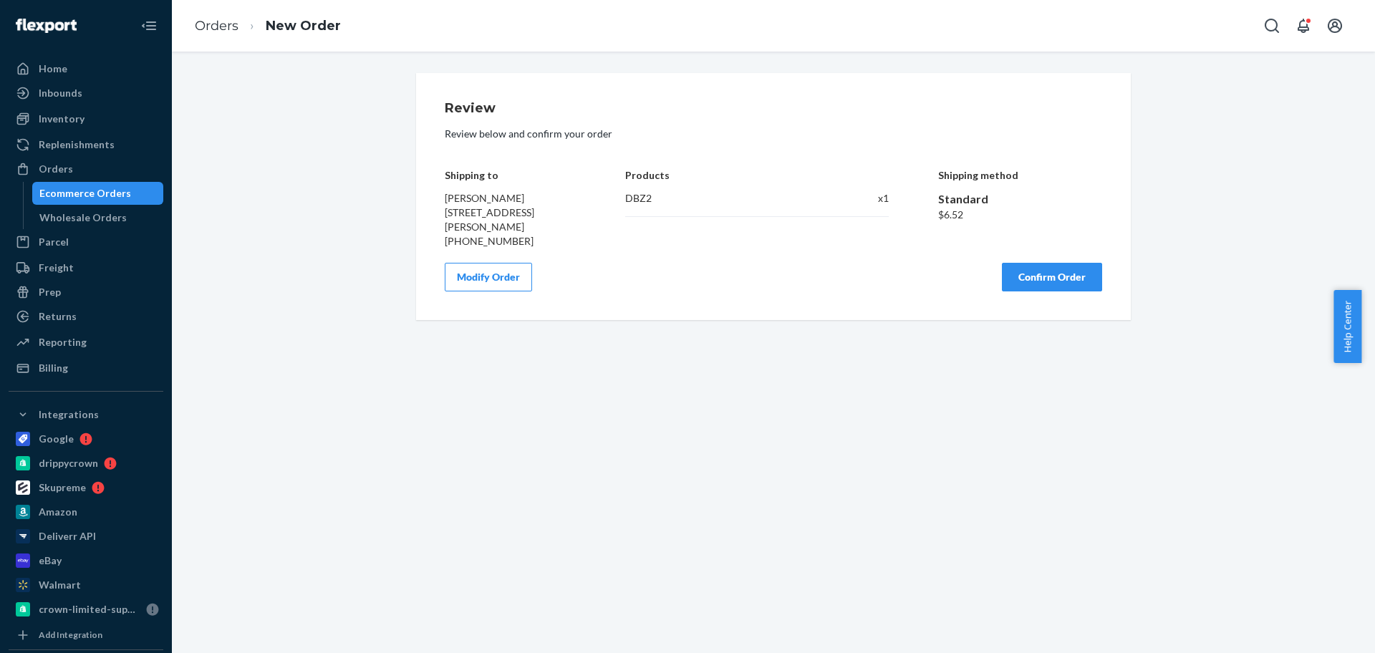
click at [1080, 275] on button "Confirm Order" at bounding box center [1052, 277] width 100 height 29
